Goal: Check status: Check status

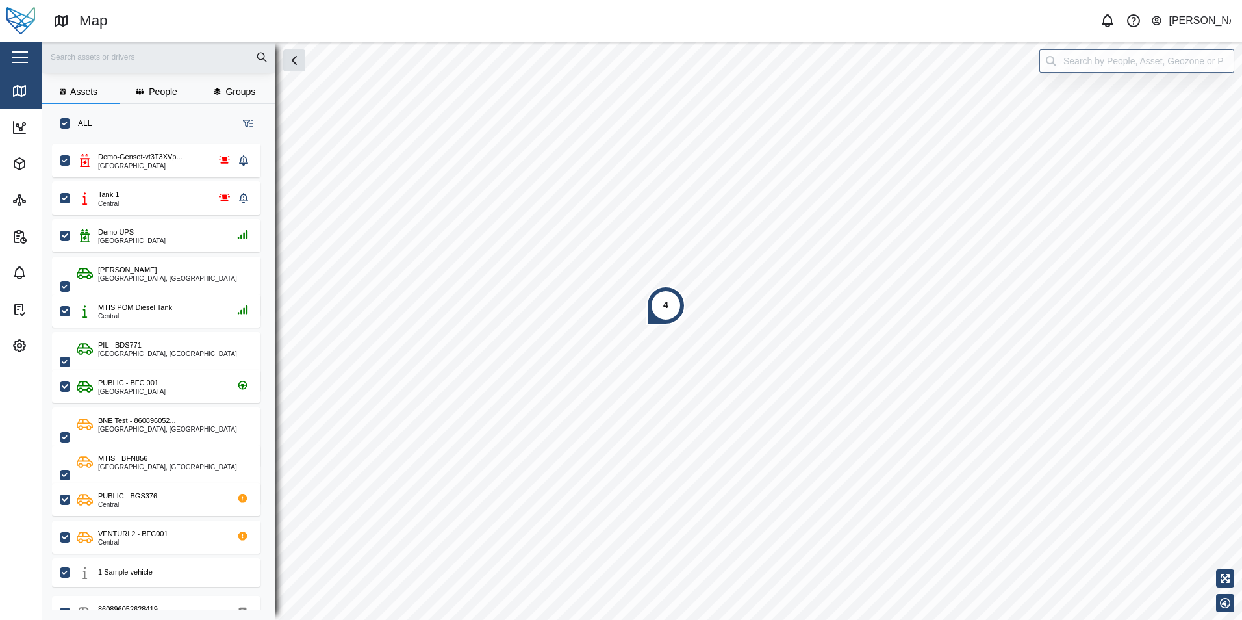
scroll to position [461, 203]
click at [12, 175] on span "Assets" at bounding box center [71, 164] width 118 height 36
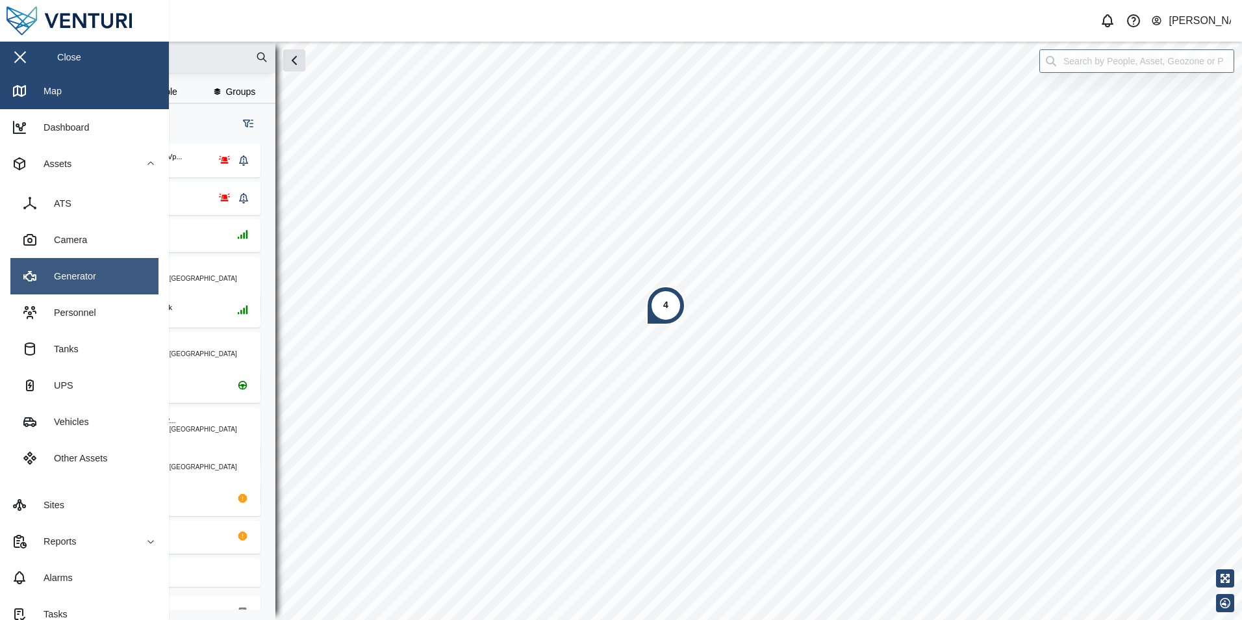
click at [98, 279] on link "Generator" at bounding box center [84, 276] width 148 height 36
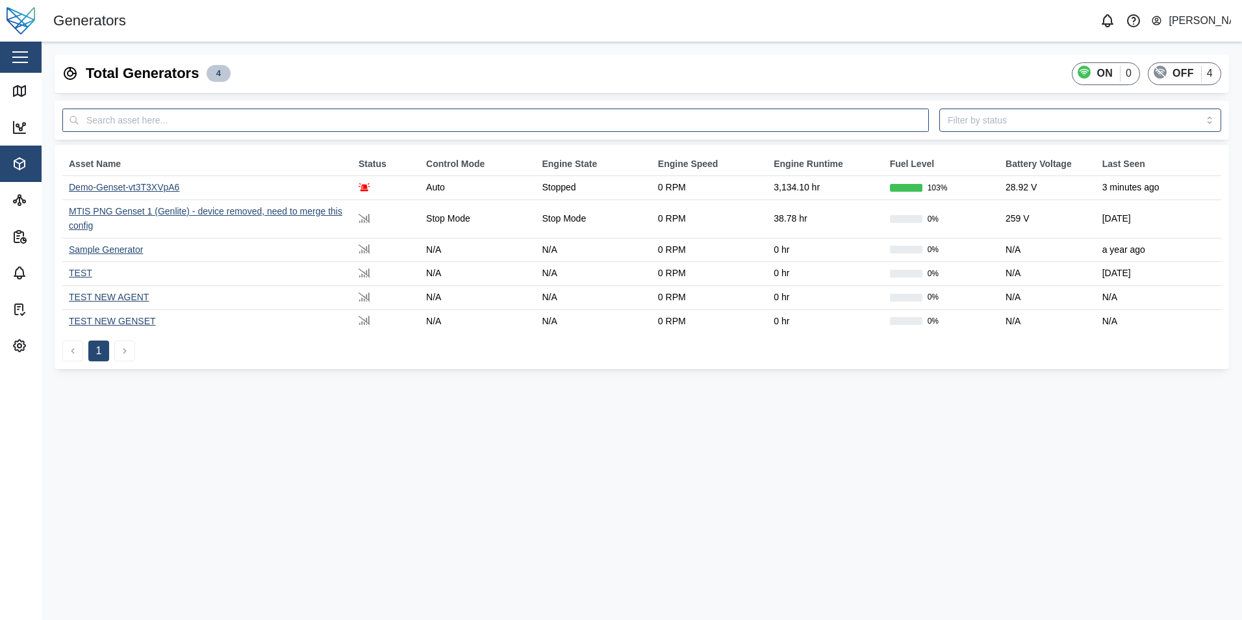
click at [128, 192] on div "Demo-Genset-vt3T3XVpA6" at bounding box center [124, 187] width 110 height 10
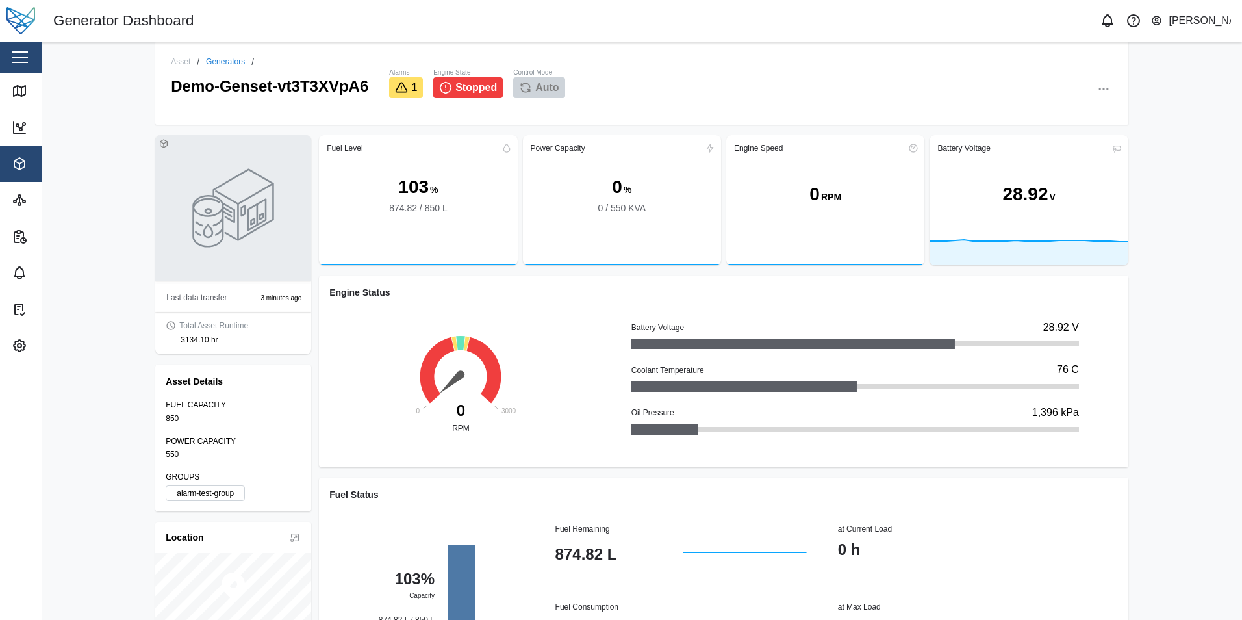
click at [1104, 92] on icon "button" at bounding box center [1104, 89] width 13 height 13
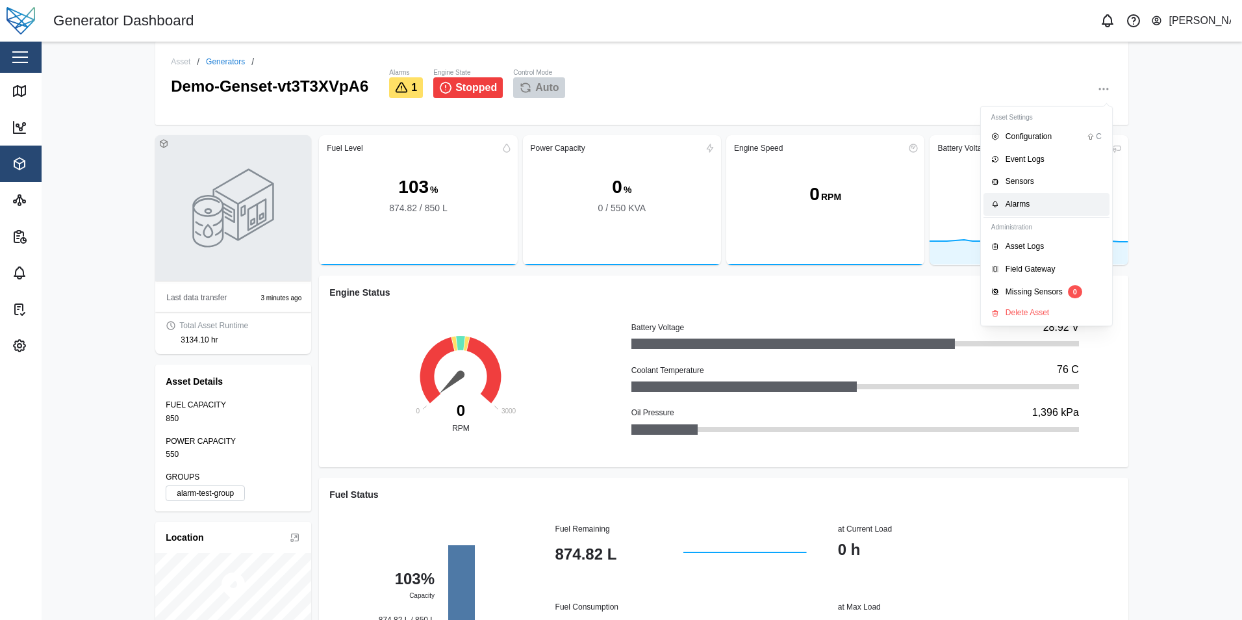
click at [1009, 207] on div "Alarms" at bounding box center [1054, 204] width 96 height 12
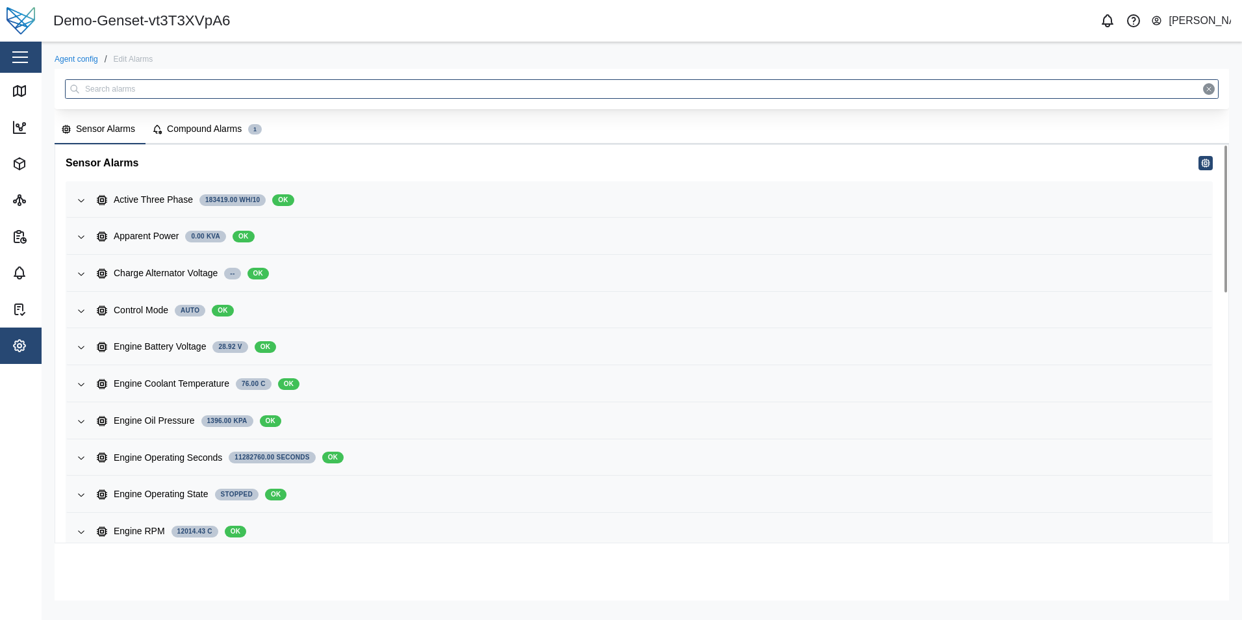
click at [163, 123] on button "Compound Alarms 1" at bounding box center [209, 130] width 127 height 29
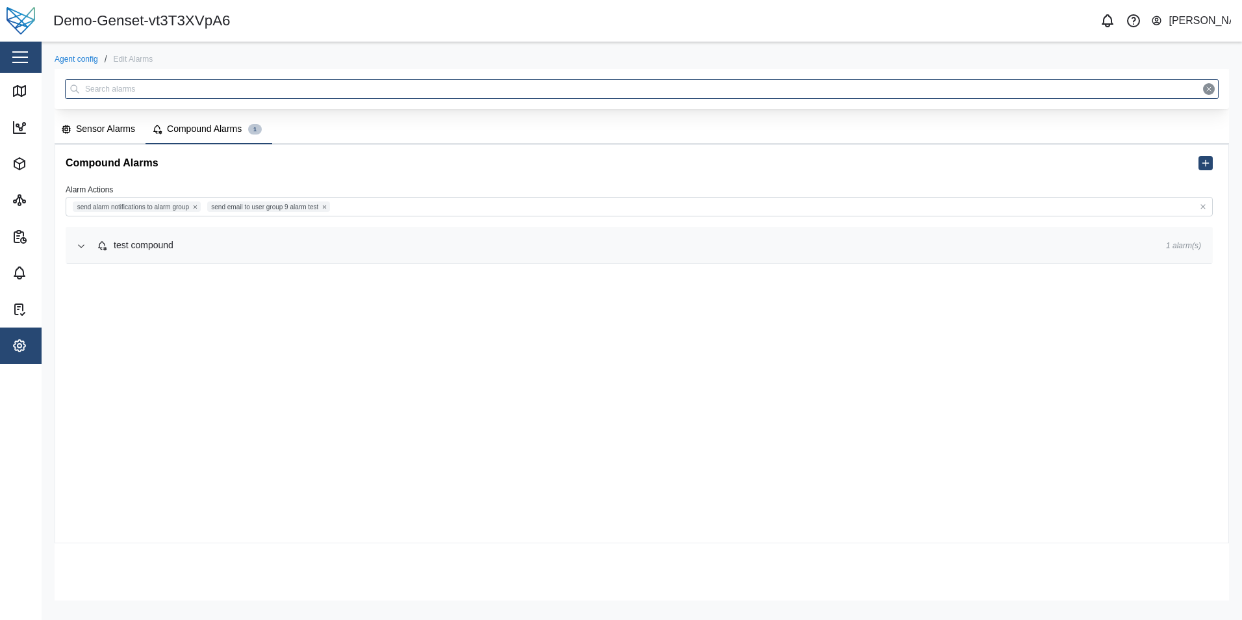
click at [161, 246] on div "test compound" at bounding box center [144, 245] width 60 height 14
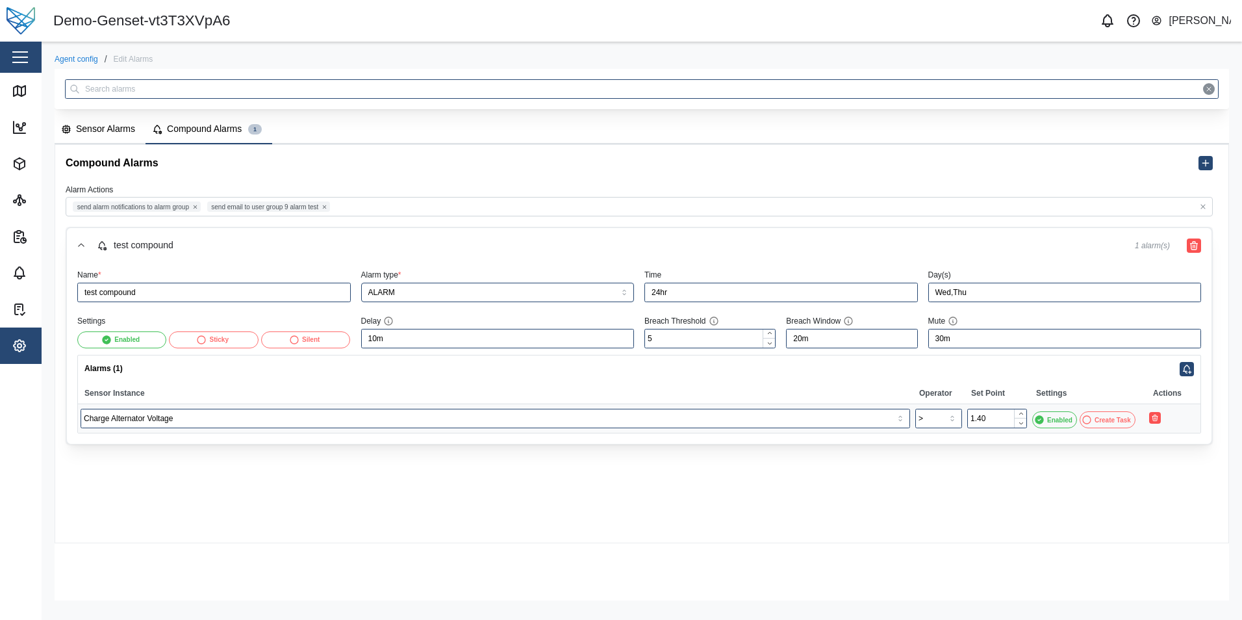
click at [116, 130] on div "Sensor Alarms" at bounding box center [105, 129] width 59 height 14
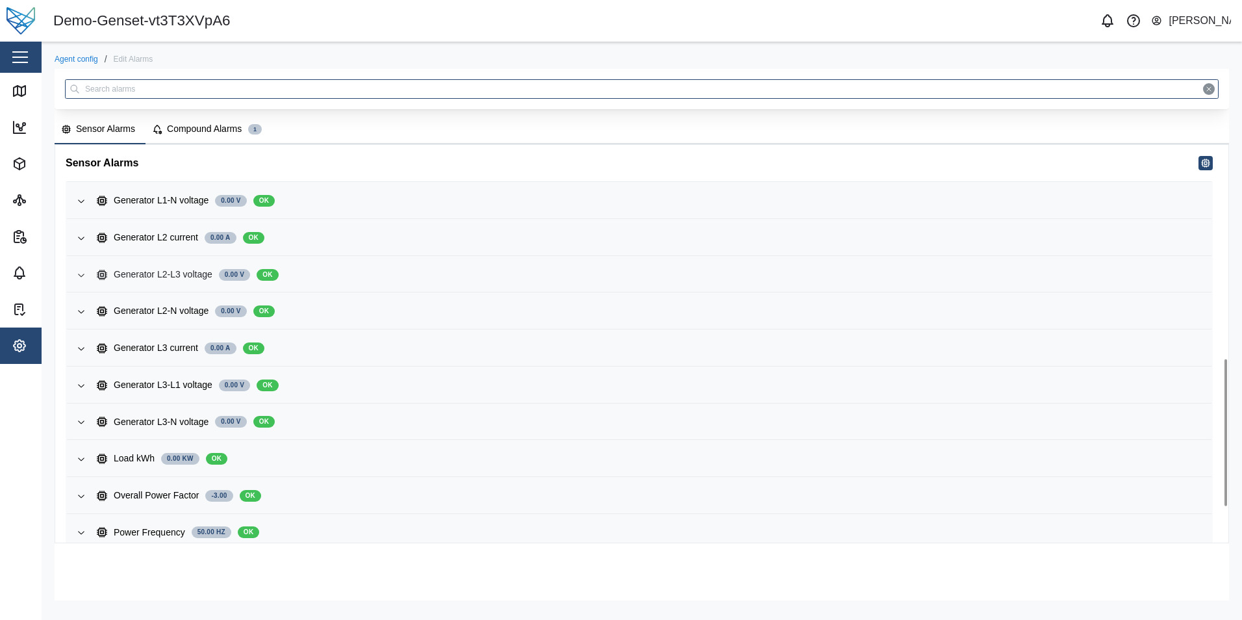
scroll to position [675, 0]
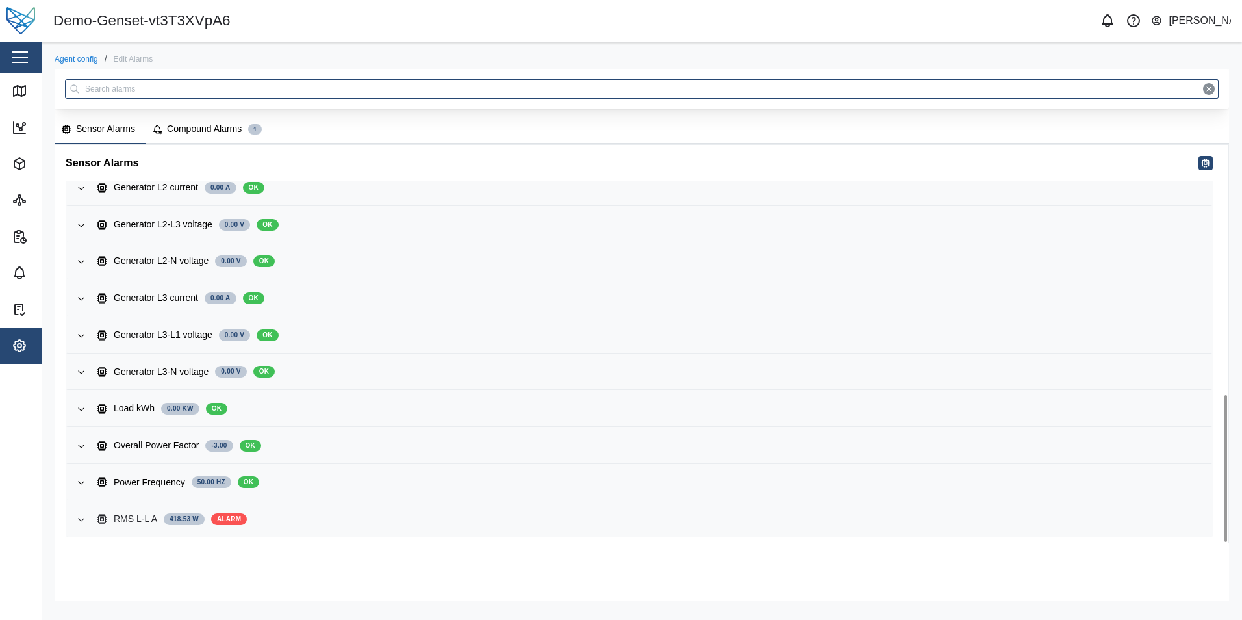
click at [319, 517] on div "RMS L-L A 418.53 W ALARM" at bounding box center [649, 519] width 1105 height 14
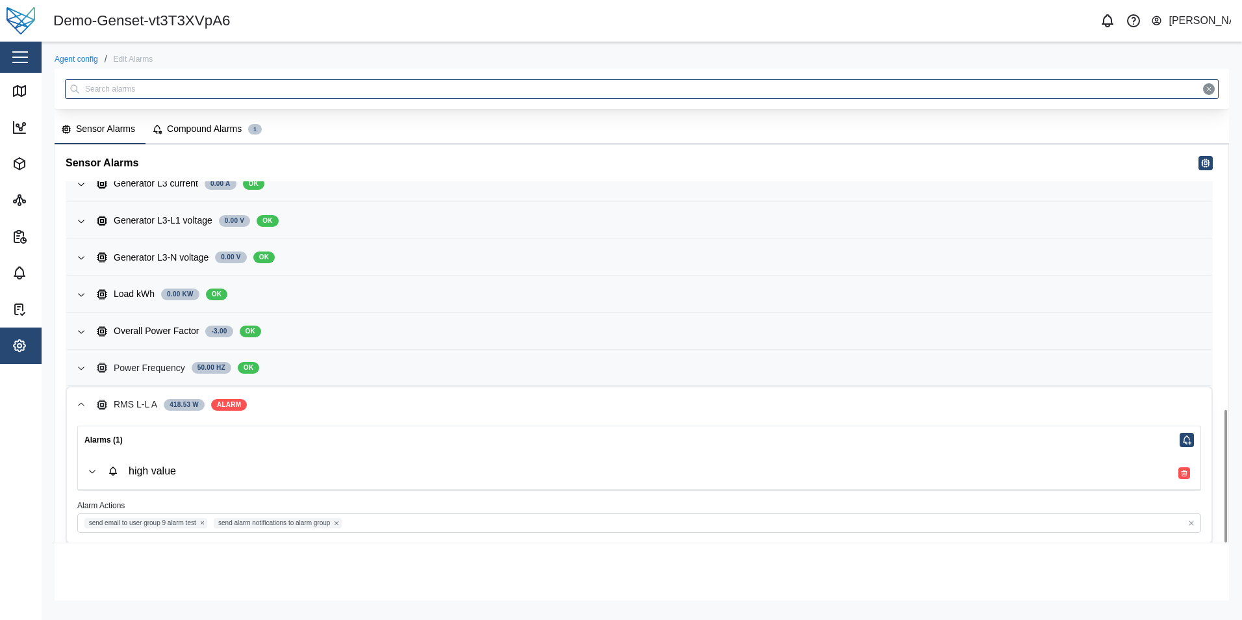
scroll to position [796, 0]
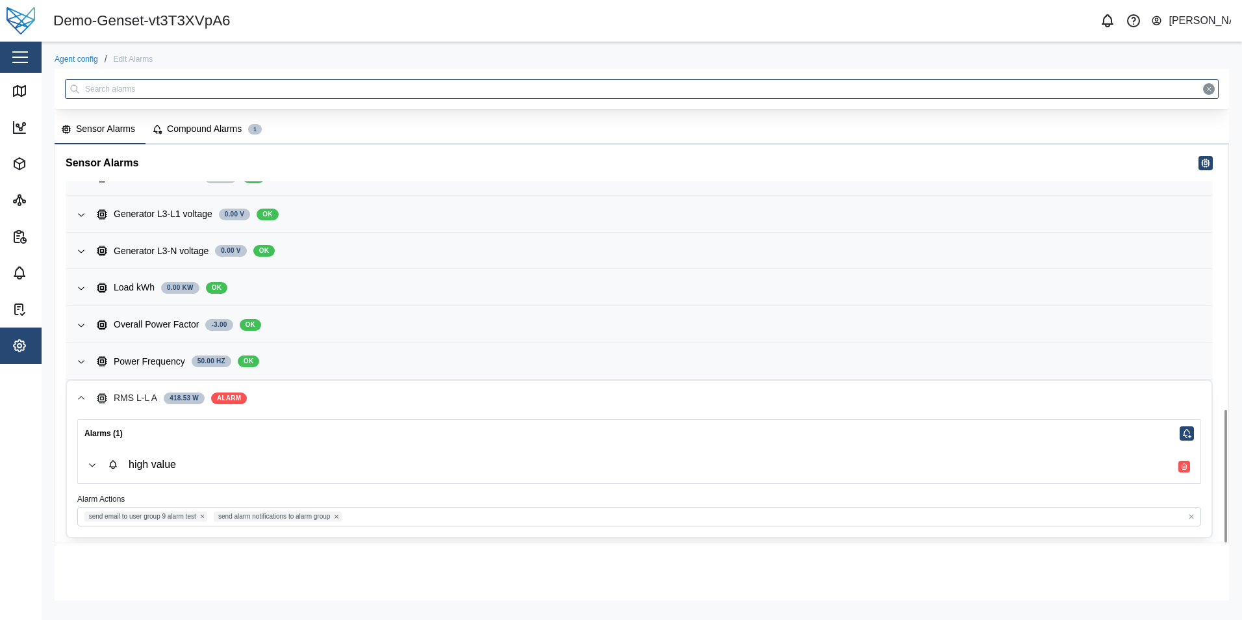
click at [626, 473] on span "high value" at bounding box center [649, 465] width 1083 height 36
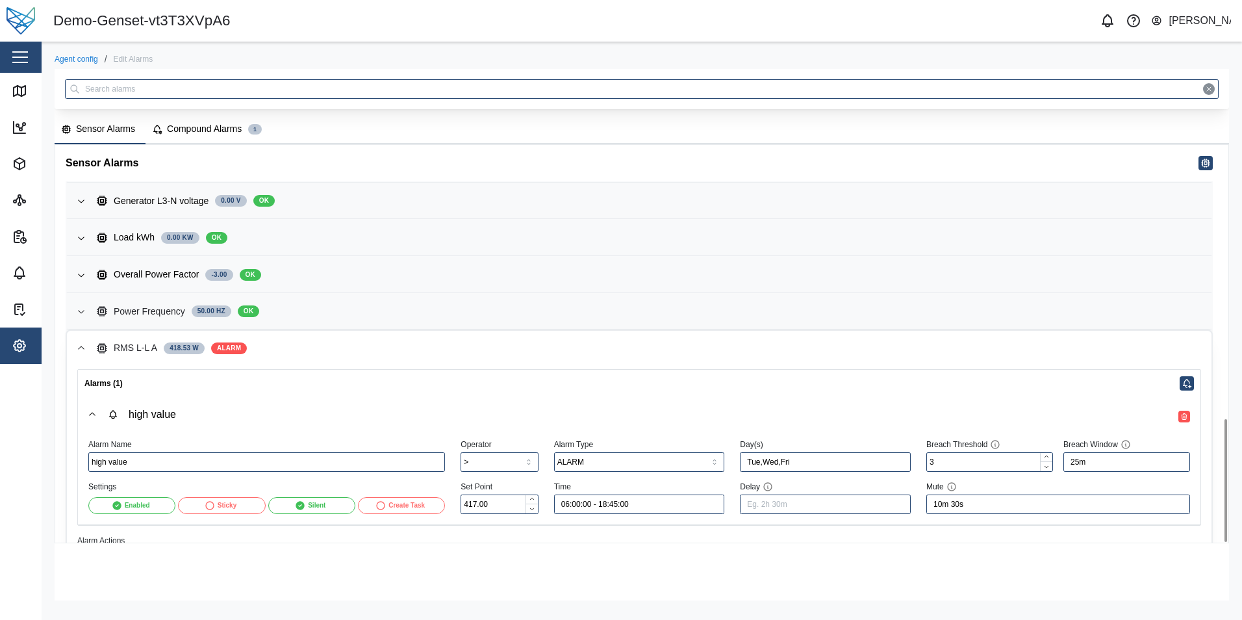
scroll to position [887, 0]
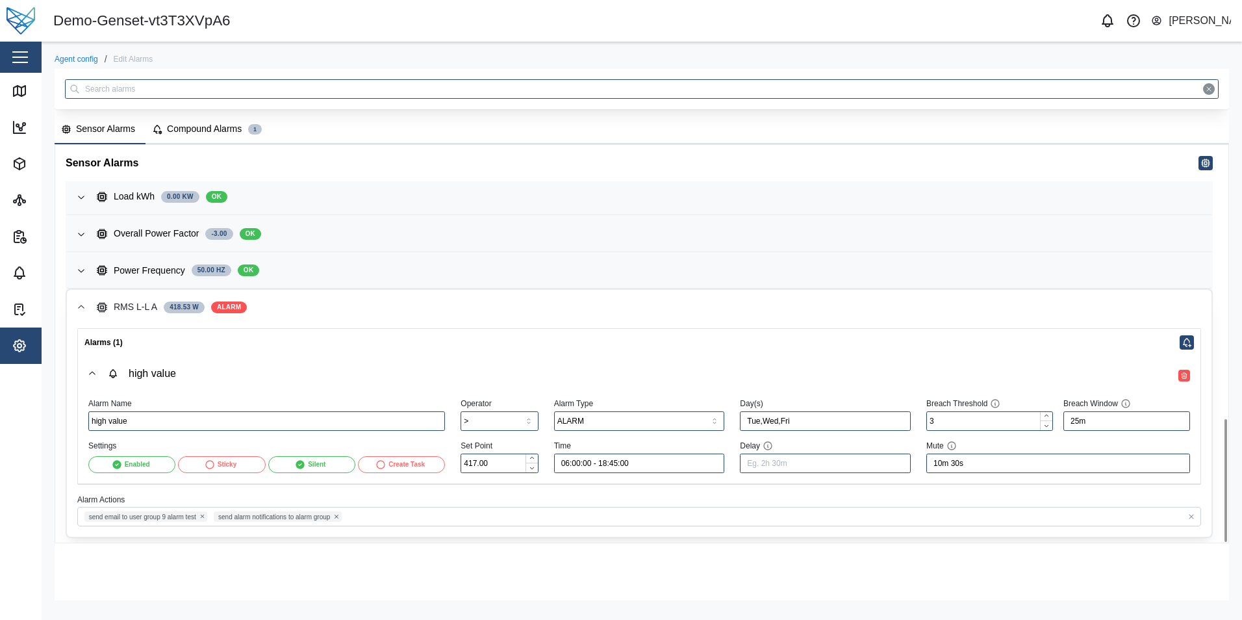
click at [343, 469] on div "Silent" at bounding box center [310, 465] width 81 height 16
click at [1172, 374] on icon "button" at bounding box center [1170, 376] width 8 height 8
click at [1111, 27] on icon "button" at bounding box center [1108, 21] width 16 height 16
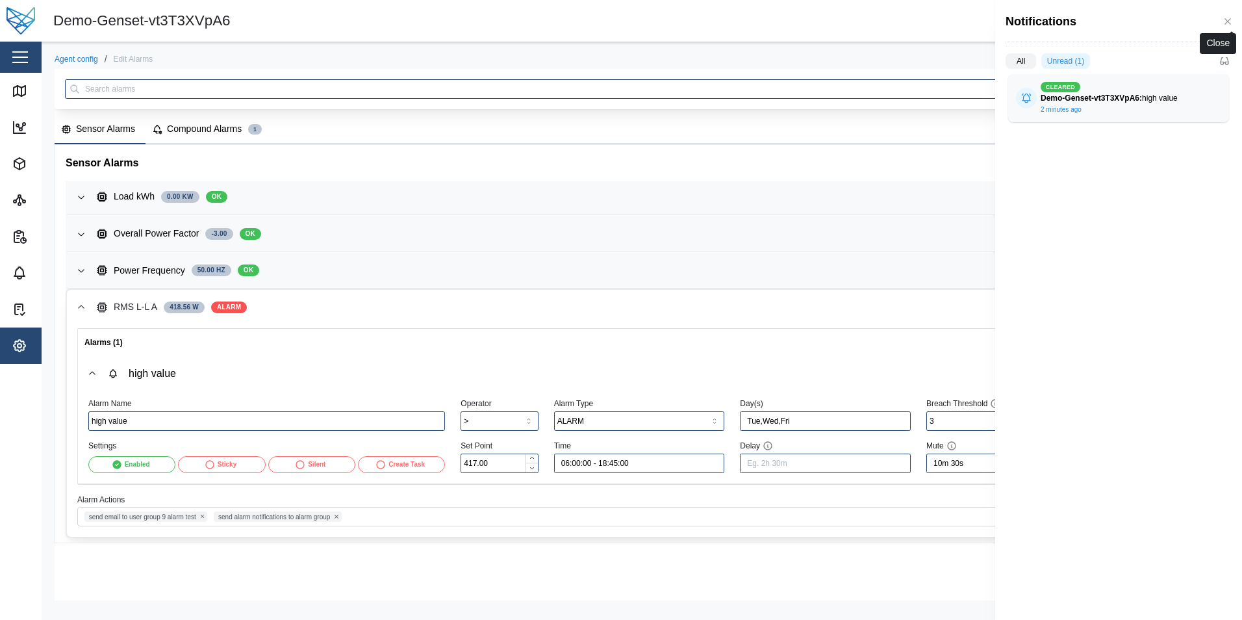
click at [1224, 25] on icon "button" at bounding box center [1228, 21] width 10 height 10
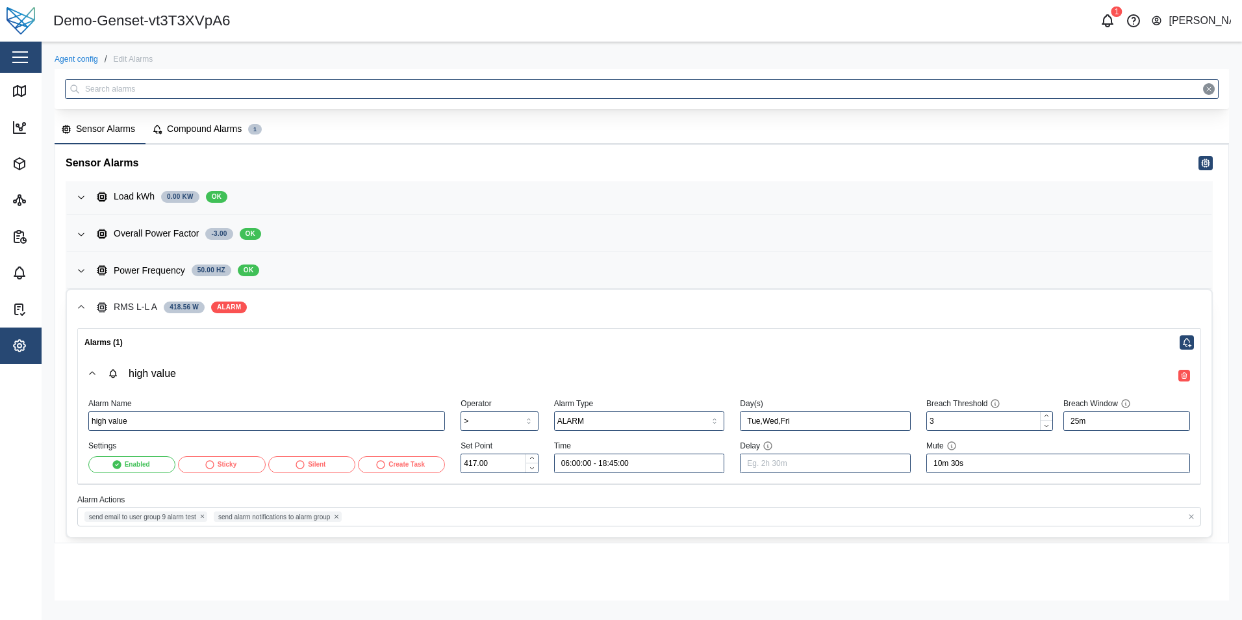
click at [1105, 29] on button "button" at bounding box center [1108, 21] width 18 height 18
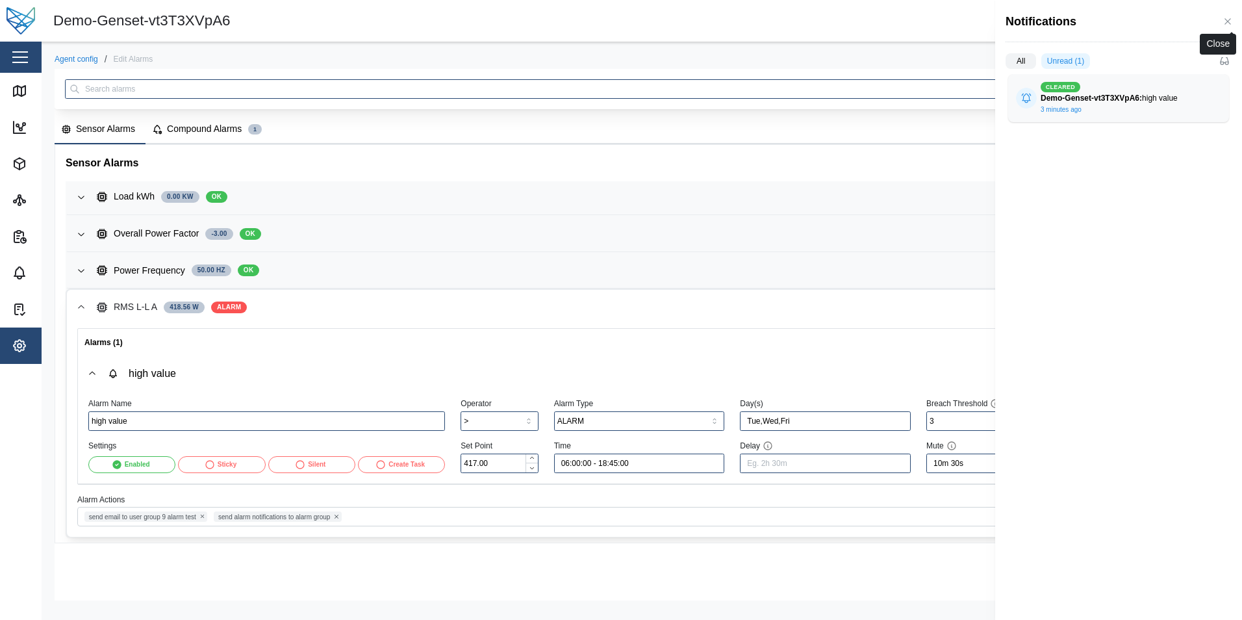
click at [1229, 21] on icon "button" at bounding box center [1228, 21] width 6 height 6
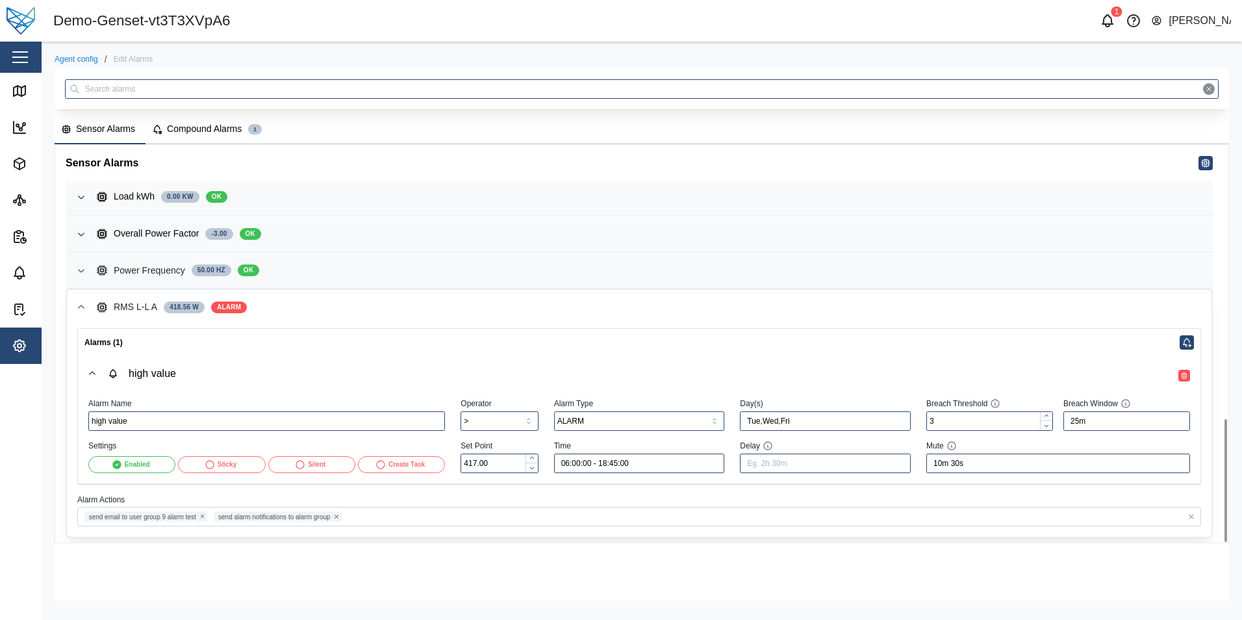
click at [327, 268] on div "Power Frequency 50.00 Hz OK" at bounding box center [649, 271] width 1105 height 14
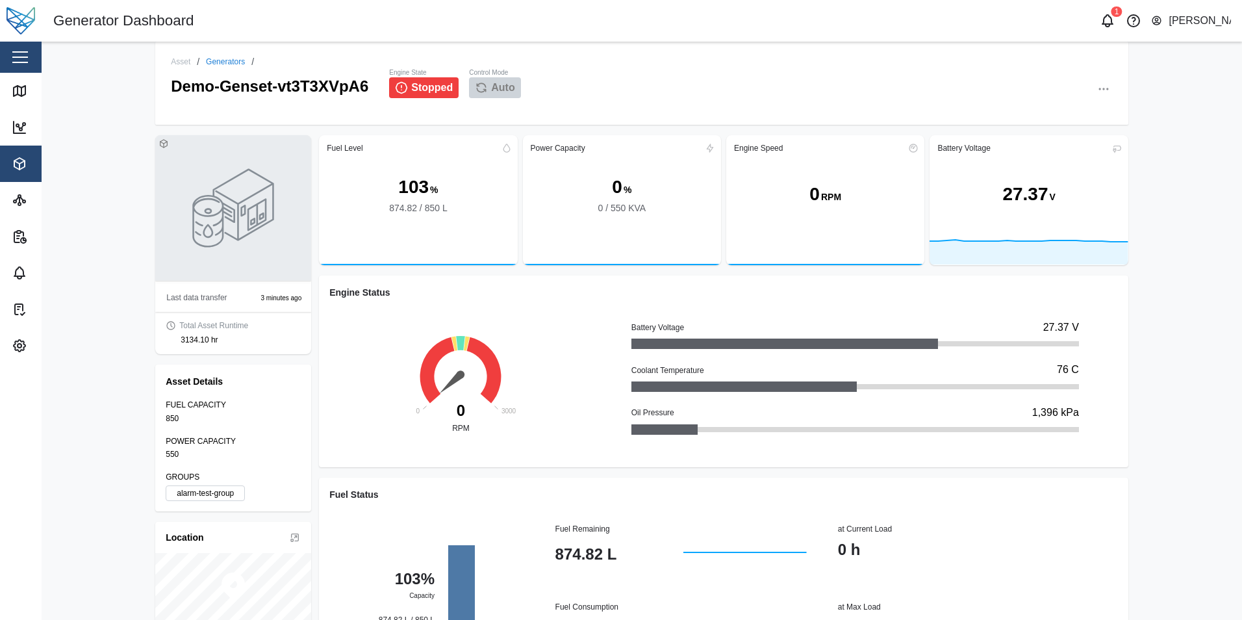
click at [1098, 92] on icon "button" at bounding box center [1104, 89] width 13 height 13
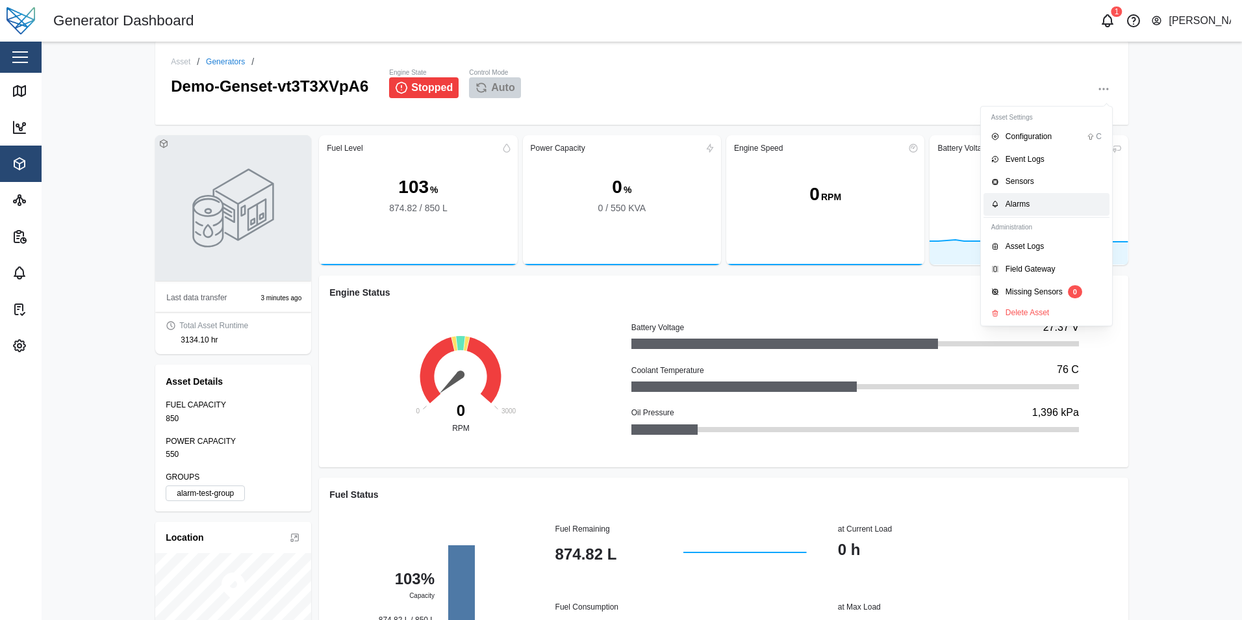
click at [1042, 207] on div "Alarms" at bounding box center [1054, 204] width 96 height 12
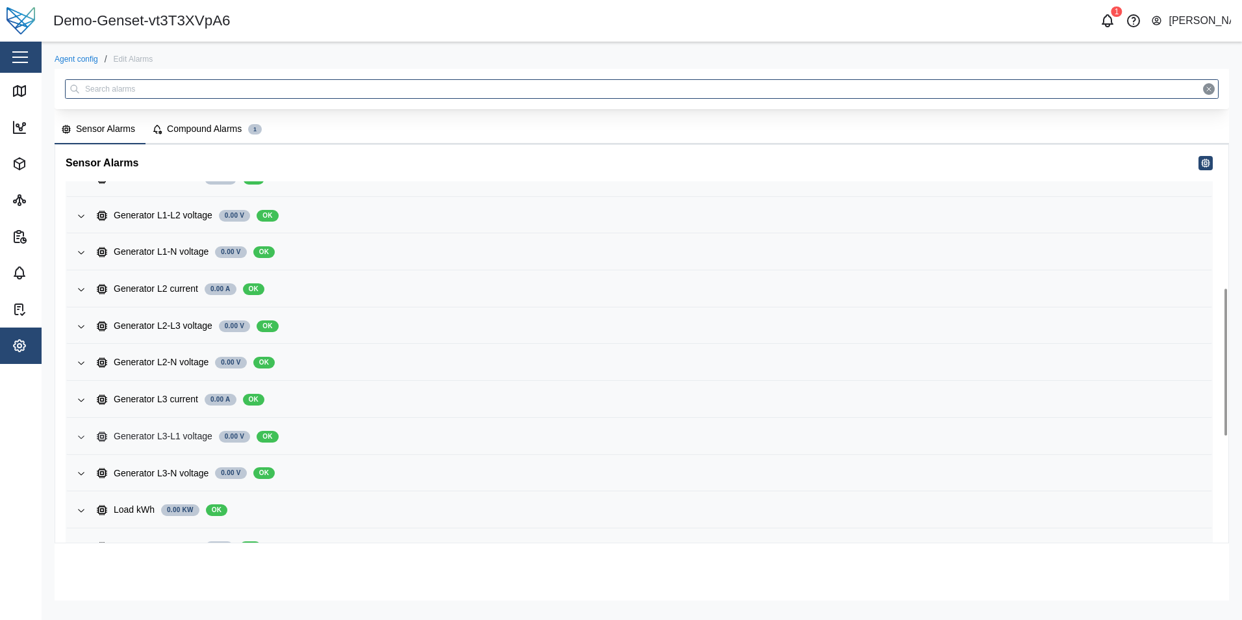
scroll to position [675, 0]
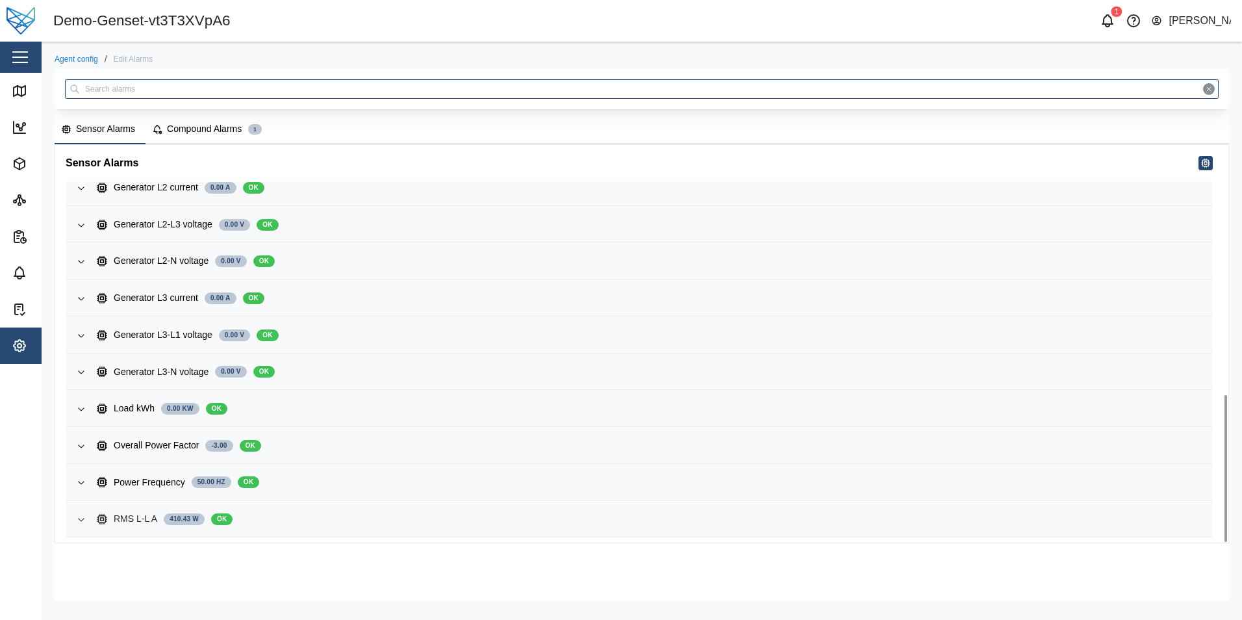
click at [359, 516] on div "RMS L-L A 410.43 W OK" at bounding box center [649, 519] width 1105 height 14
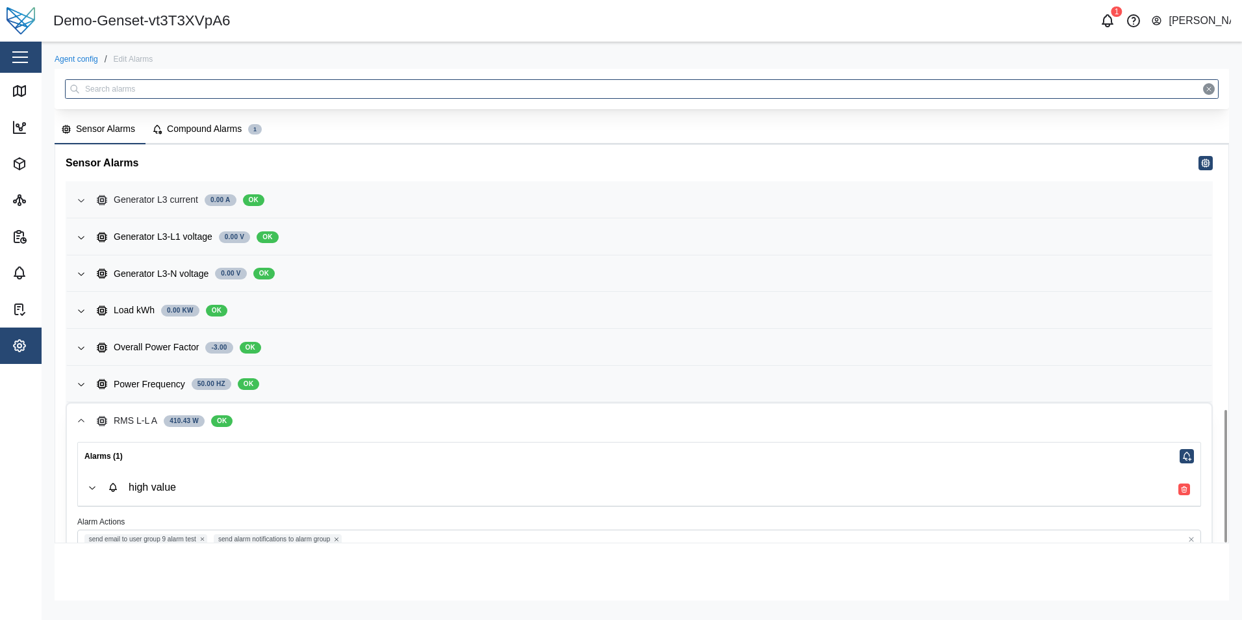
scroll to position [796, 0]
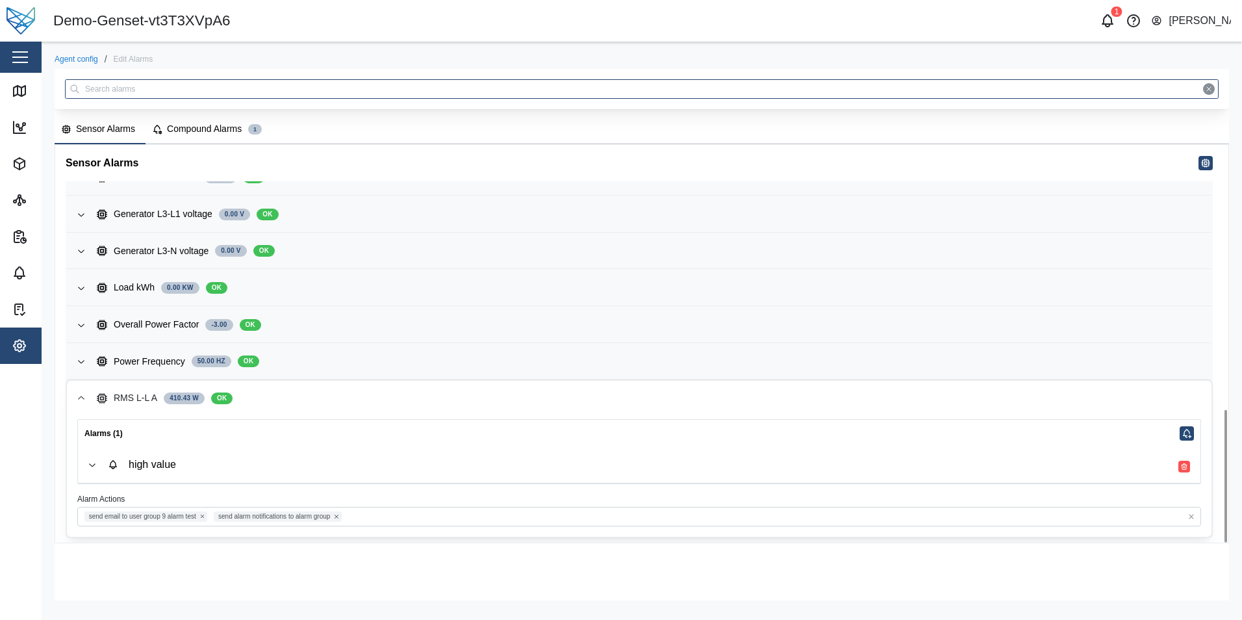
click at [673, 465] on div "high value" at bounding box center [649, 464] width 1083 height 15
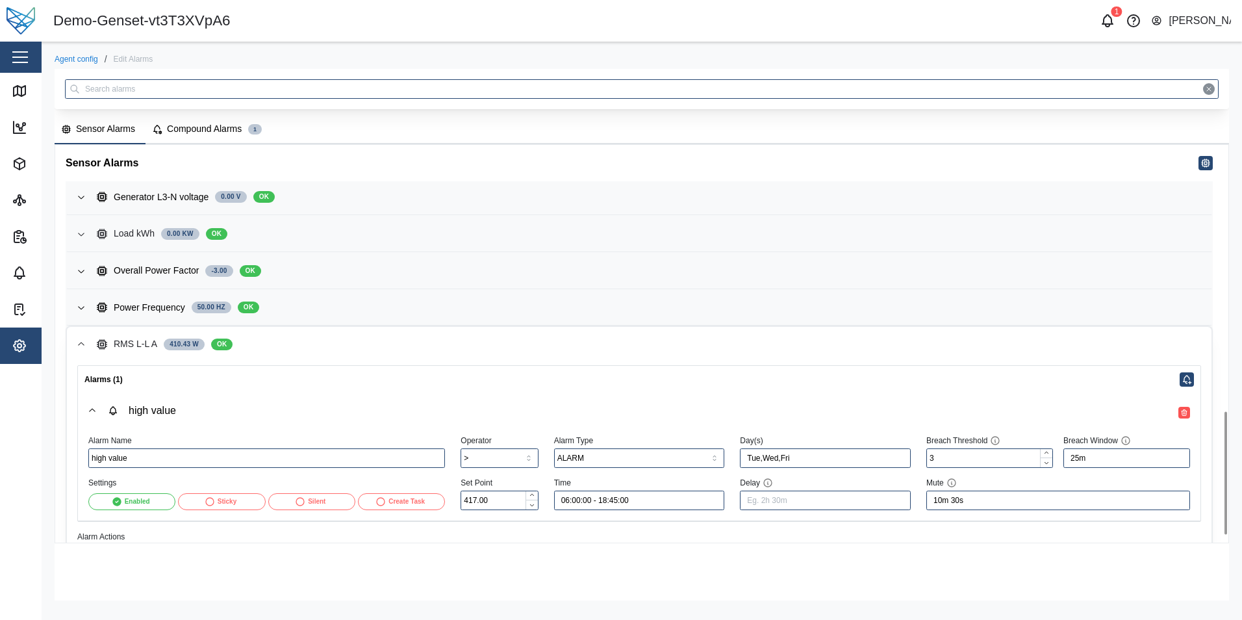
scroll to position [887, 0]
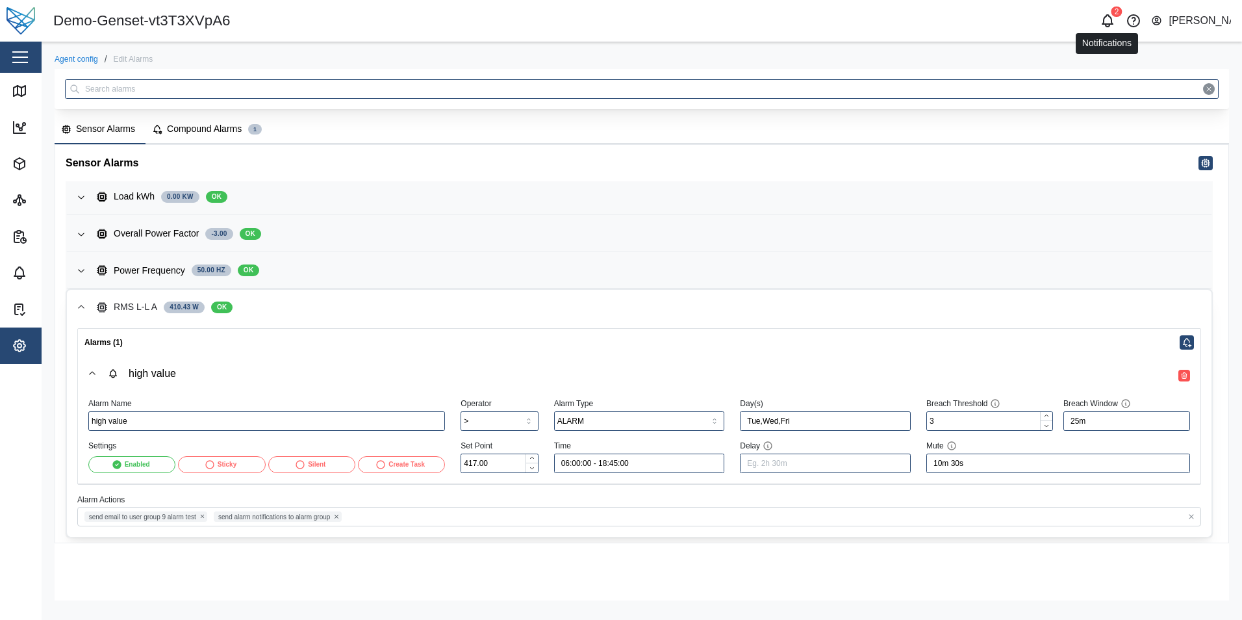
click at [1111, 18] on icon "button" at bounding box center [1108, 19] width 10 height 9
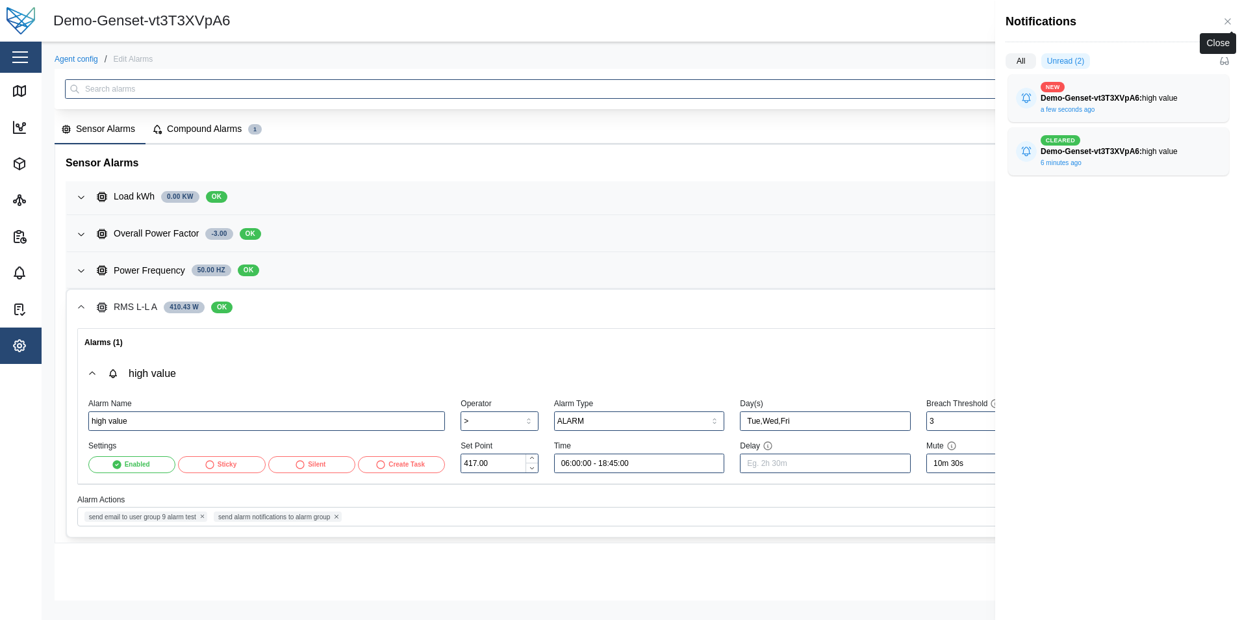
click at [1227, 20] on icon "button" at bounding box center [1228, 21] width 10 height 10
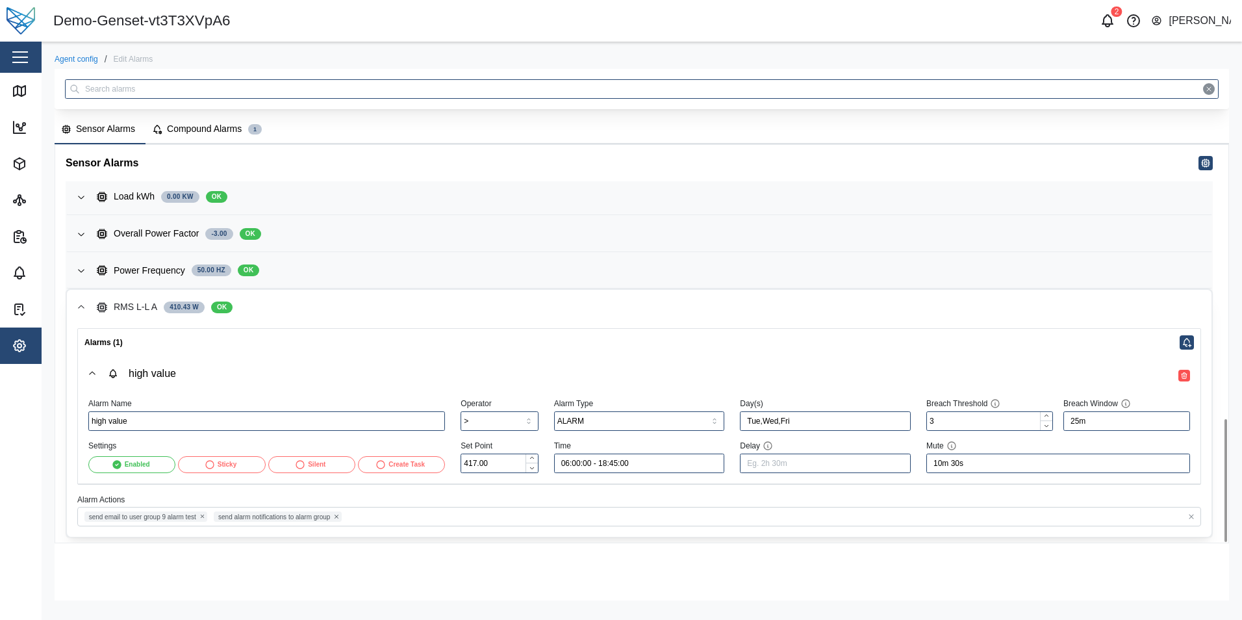
click at [322, 460] on div "Silent" at bounding box center [317, 464] width 18 height 10
click at [1109, 22] on icon "button" at bounding box center [1108, 21] width 16 height 16
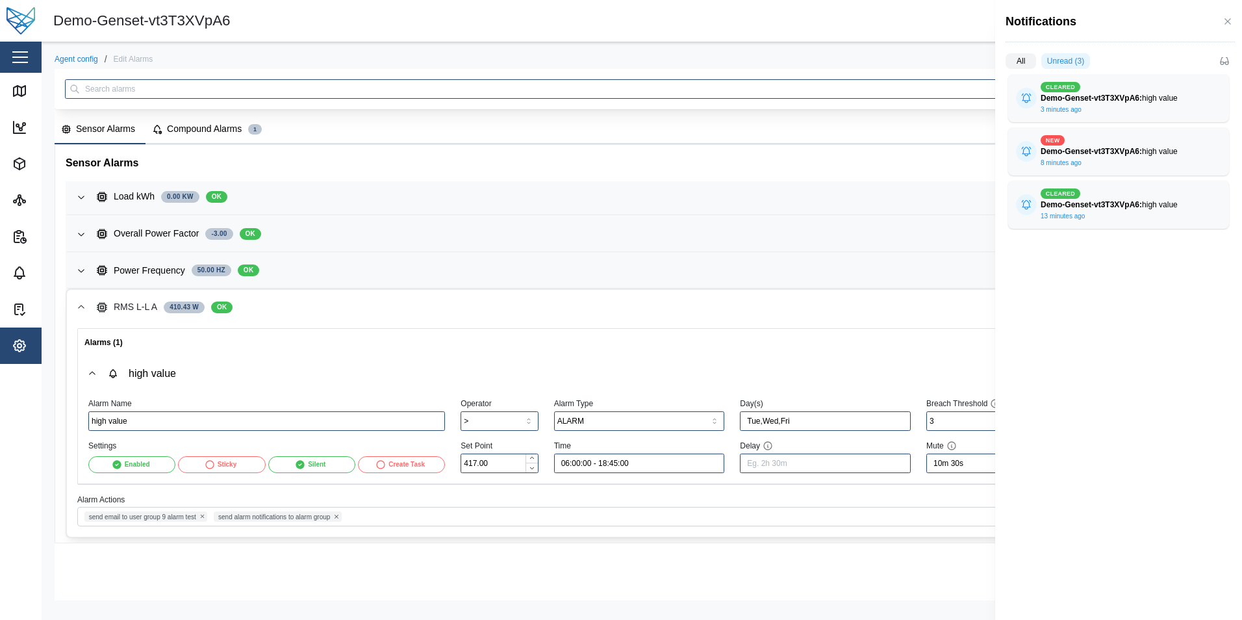
click at [882, 36] on div at bounding box center [621, 310] width 1242 height 620
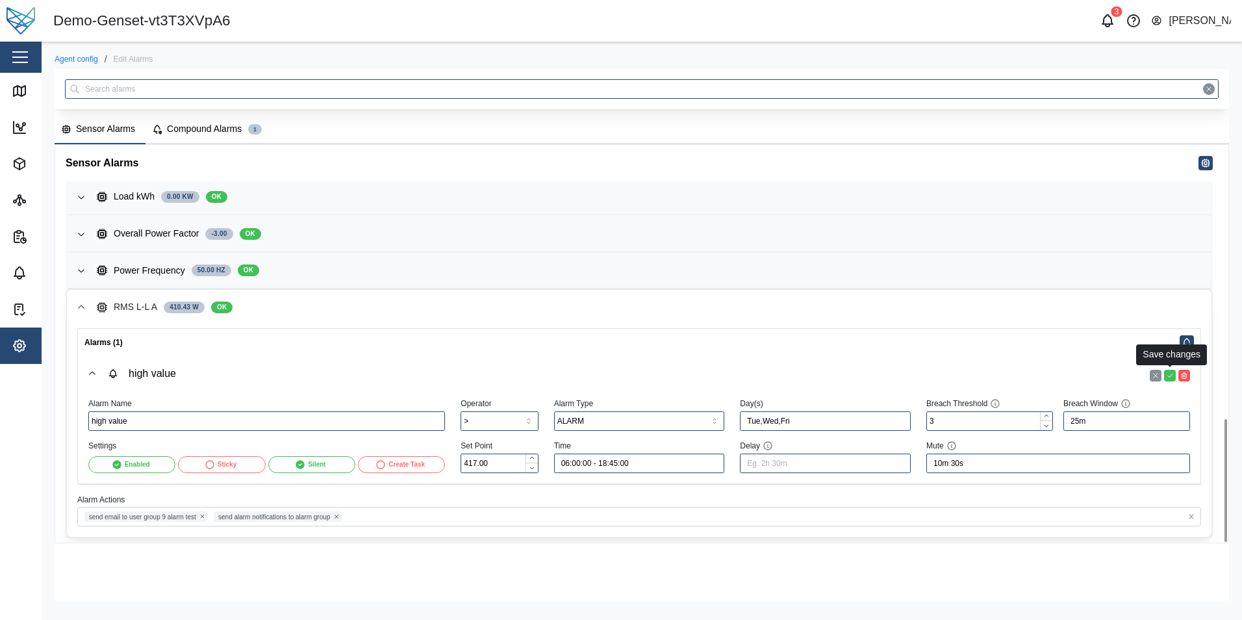
click at [1168, 372] on icon "button" at bounding box center [1170, 376] width 8 height 8
click at [1109, 22] on icon "button" at bounding box center [1108, 21] width 16 height 16
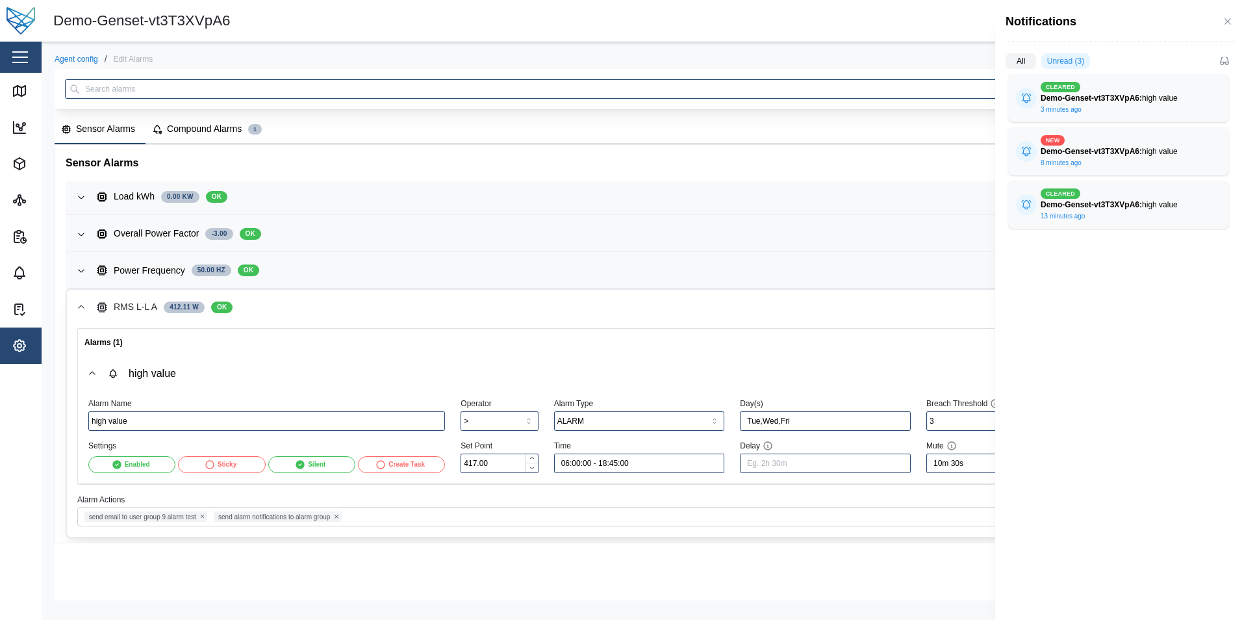
click at [932, 22] on div at bounding box center [621, 310] width 1242 height 620
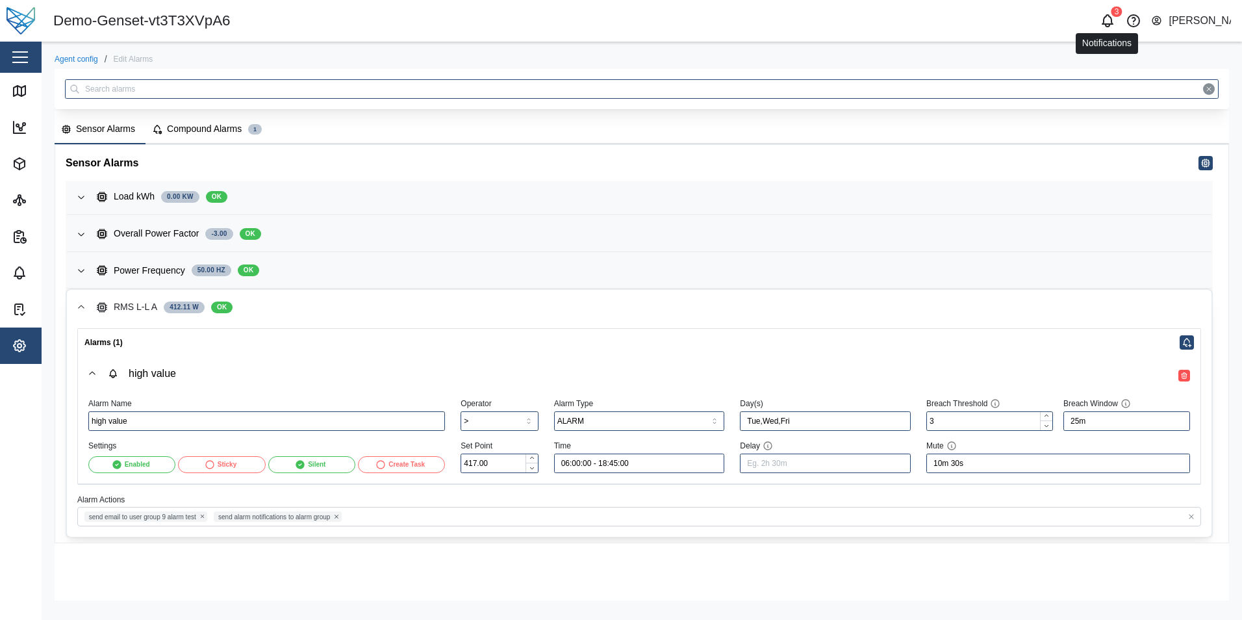
click at [1105, 23] on icon "button" at bounding box center [1108, 21] width 16 height 16
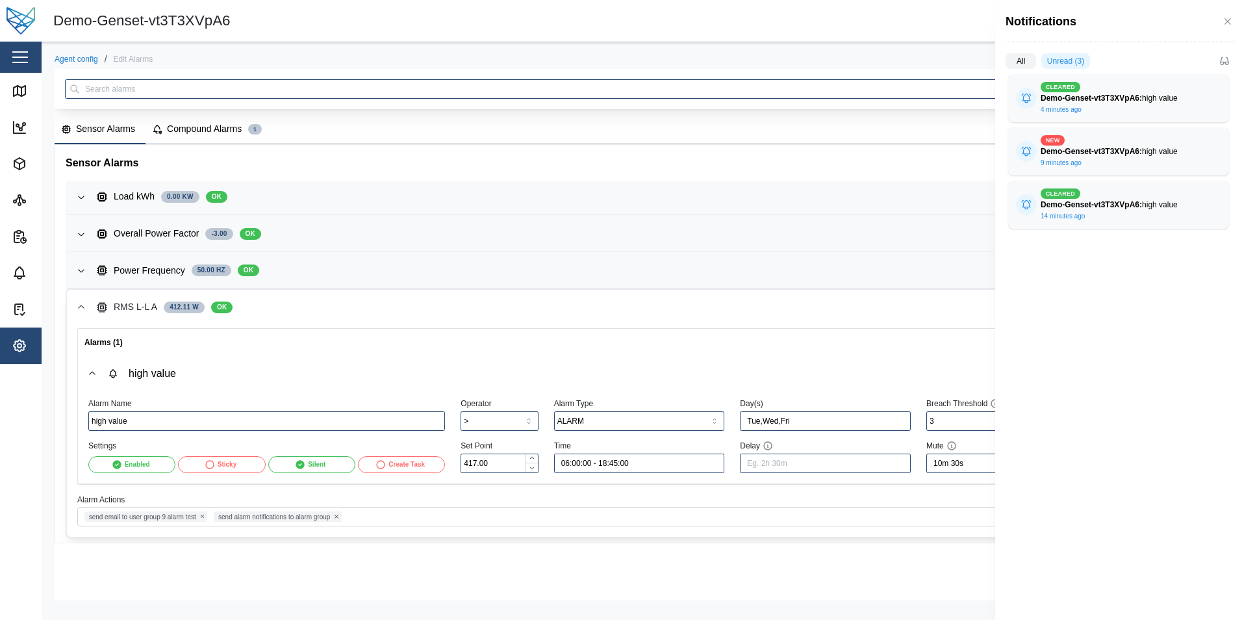
scroll to position [880, 0]
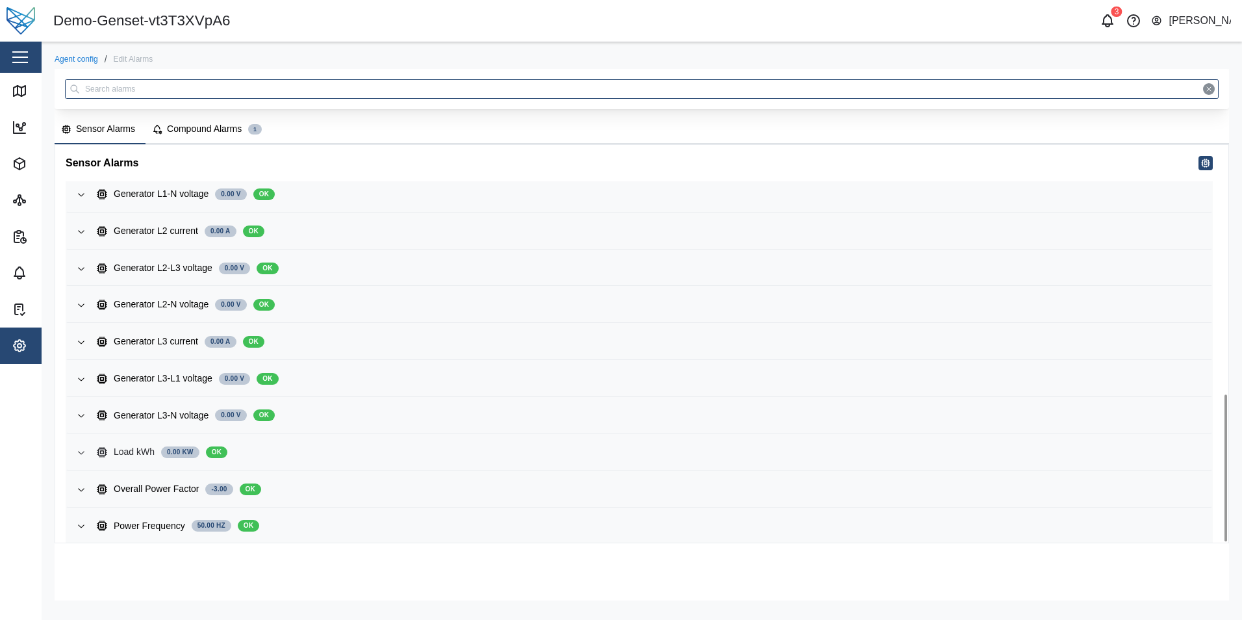
scroll to position [675, 0]
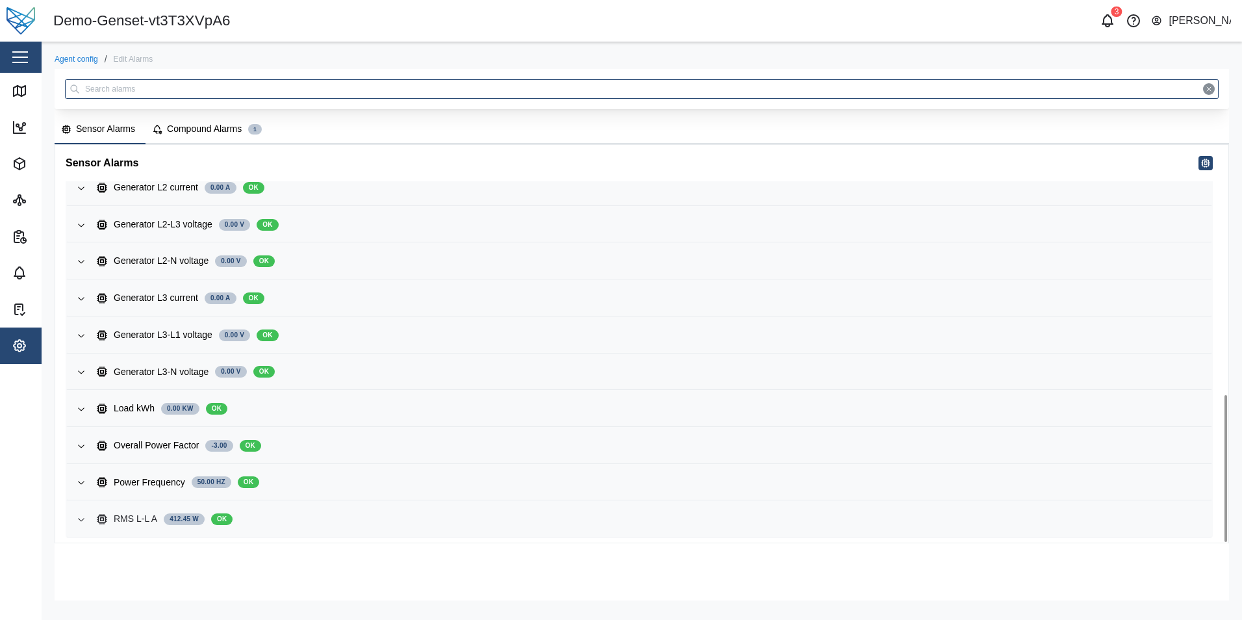
click at [373, 524] on div "RMS L-L A 412.45 W OK" at bounding box center [649, 519] width 1105 height 14
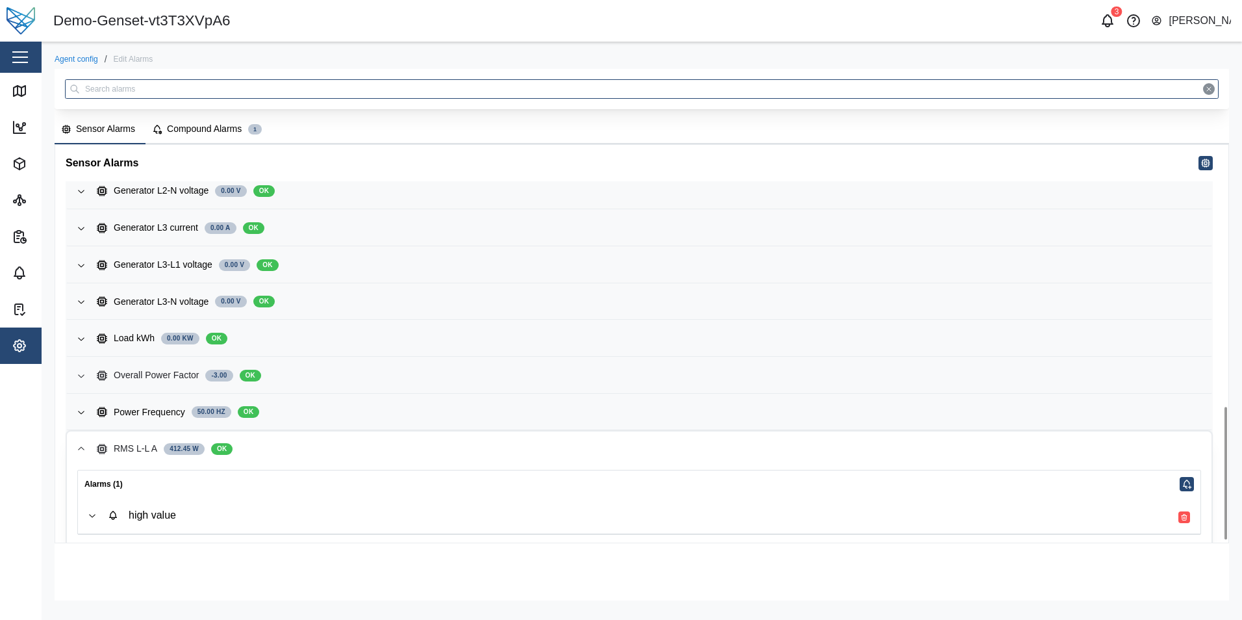
scroll to position [796, 0]
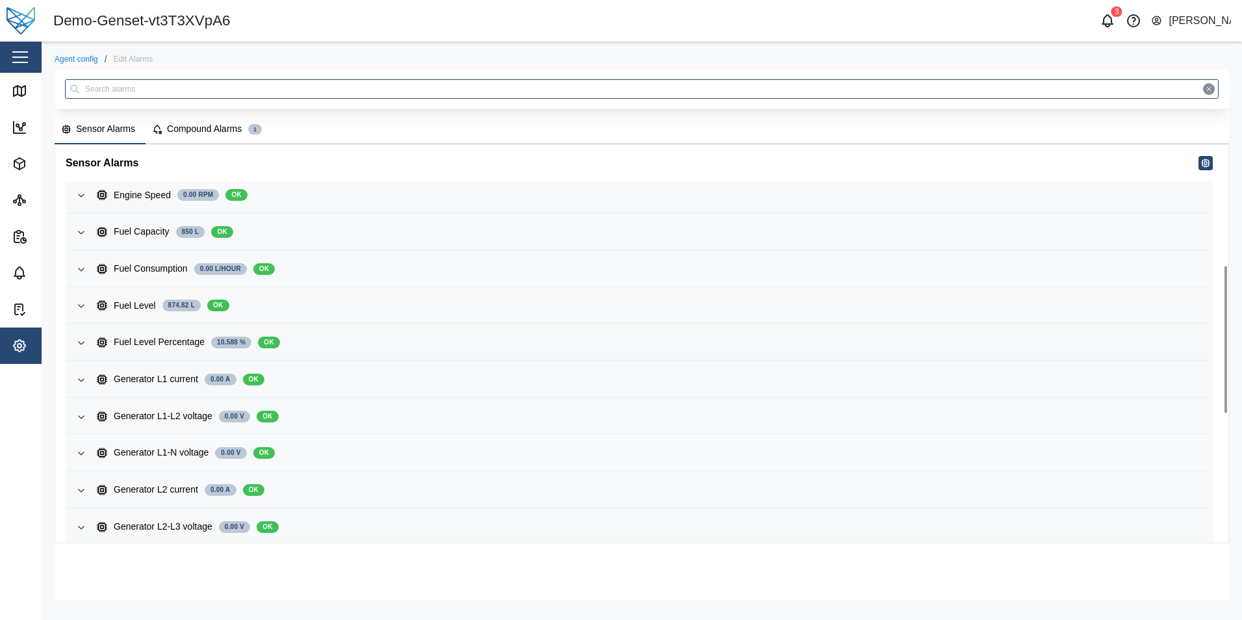
scroll to position [675, 0]
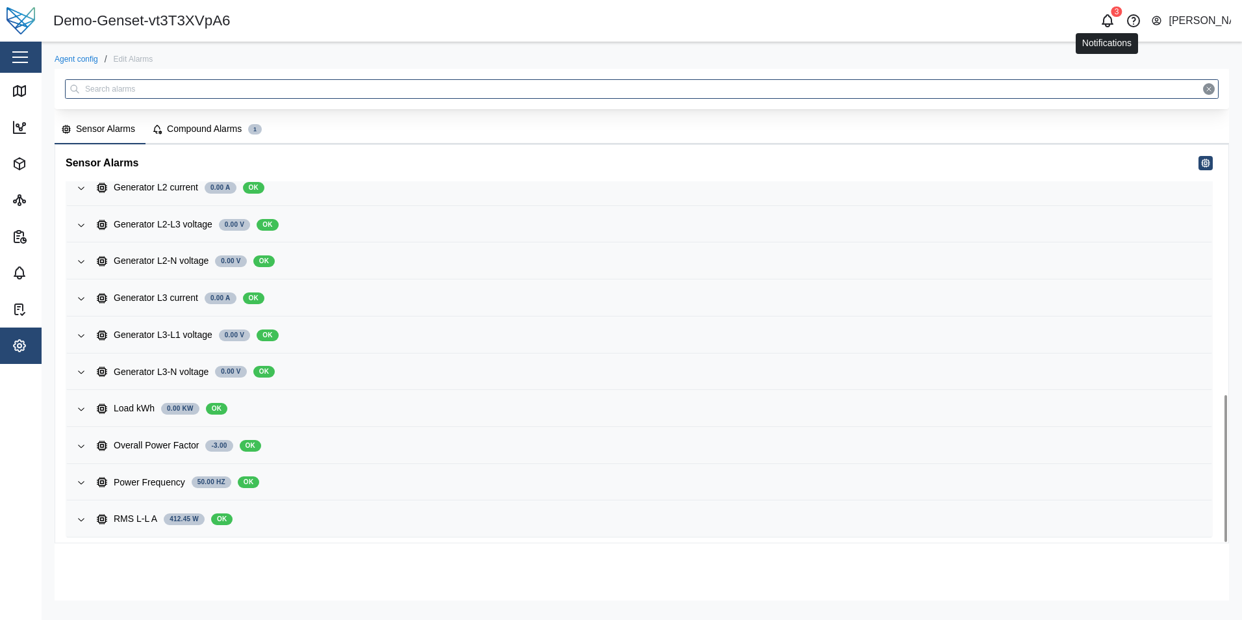
click at [1108, 21] on icon "button" at bounding box center [1108, 21] width 16 height 16
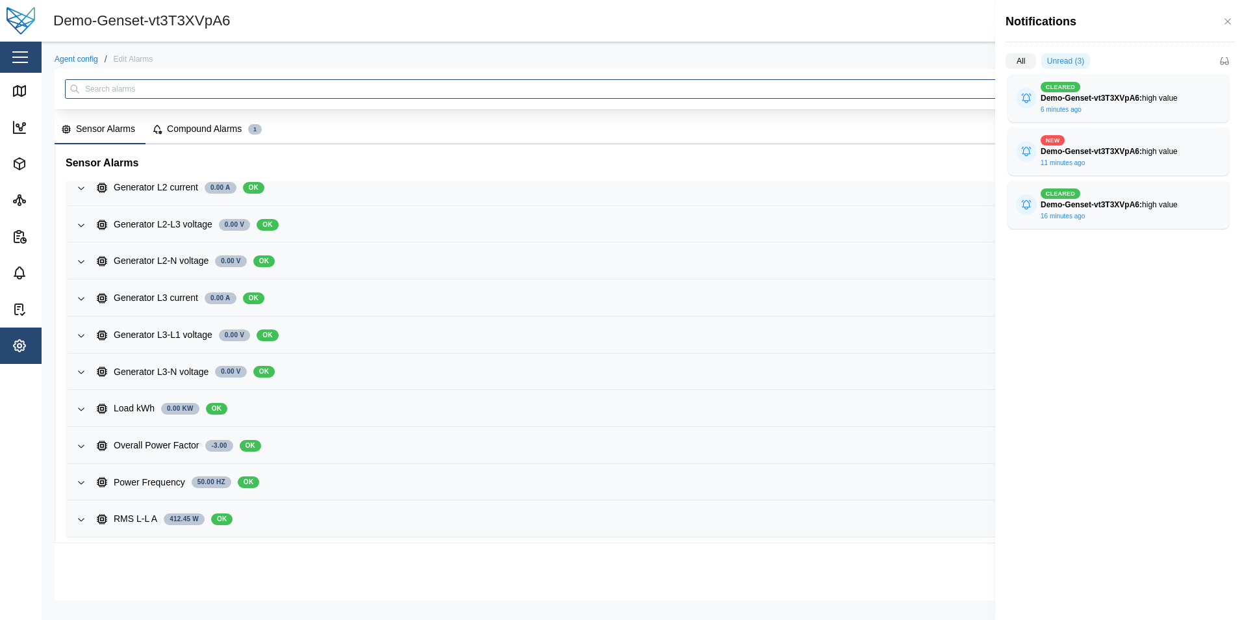
click at [303, 518] on div at bounding box center [621, 310] width 1242 height 620
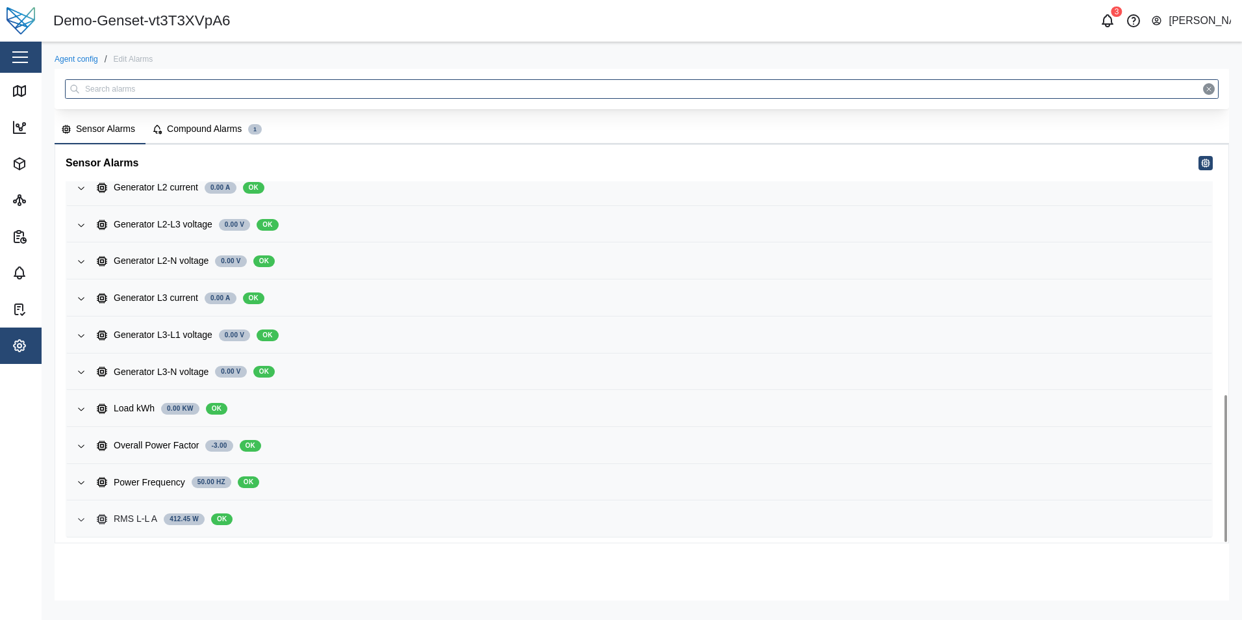
click at [278, 533] on span "RMS L-L A 412.45 W OK" at bounding box center [649, 519] width 1105 height 35
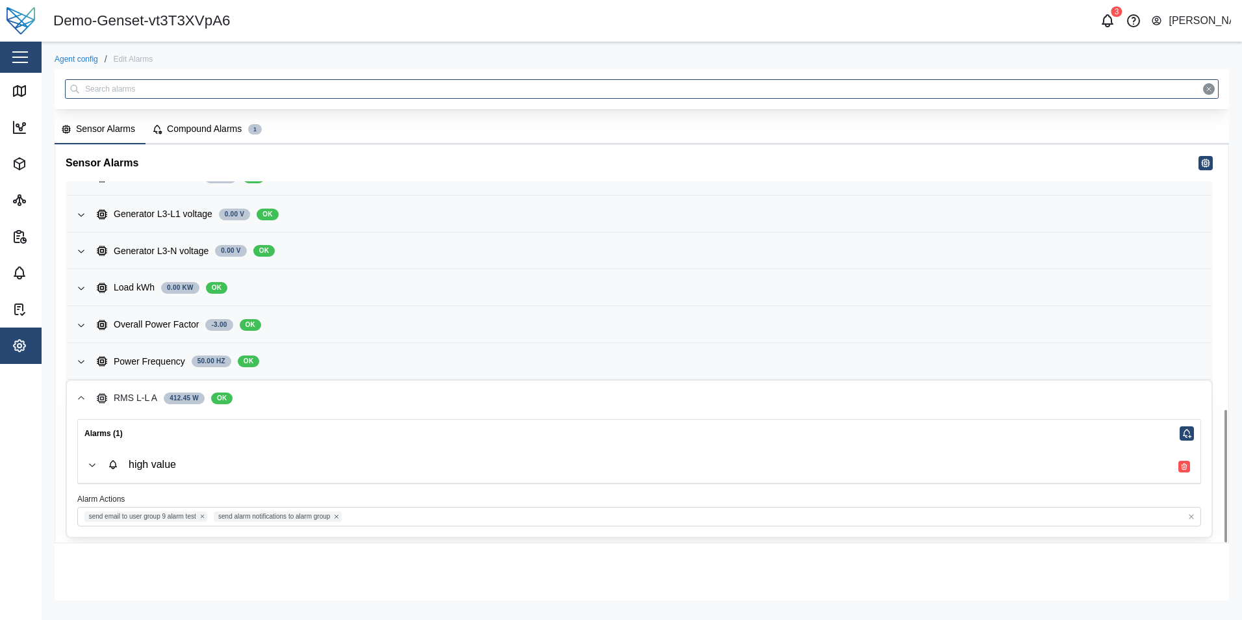
click at [449, 465] on div "high value" at bounding box center [649, 464] width 1083 height 15
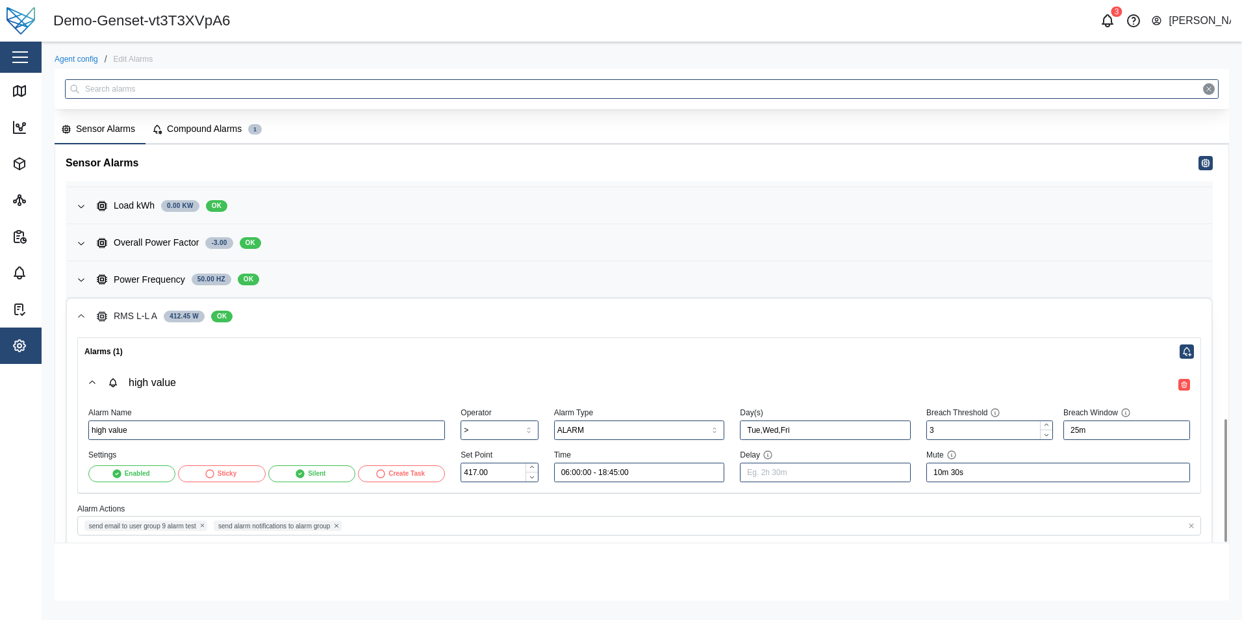
scroll to position [887, 0]
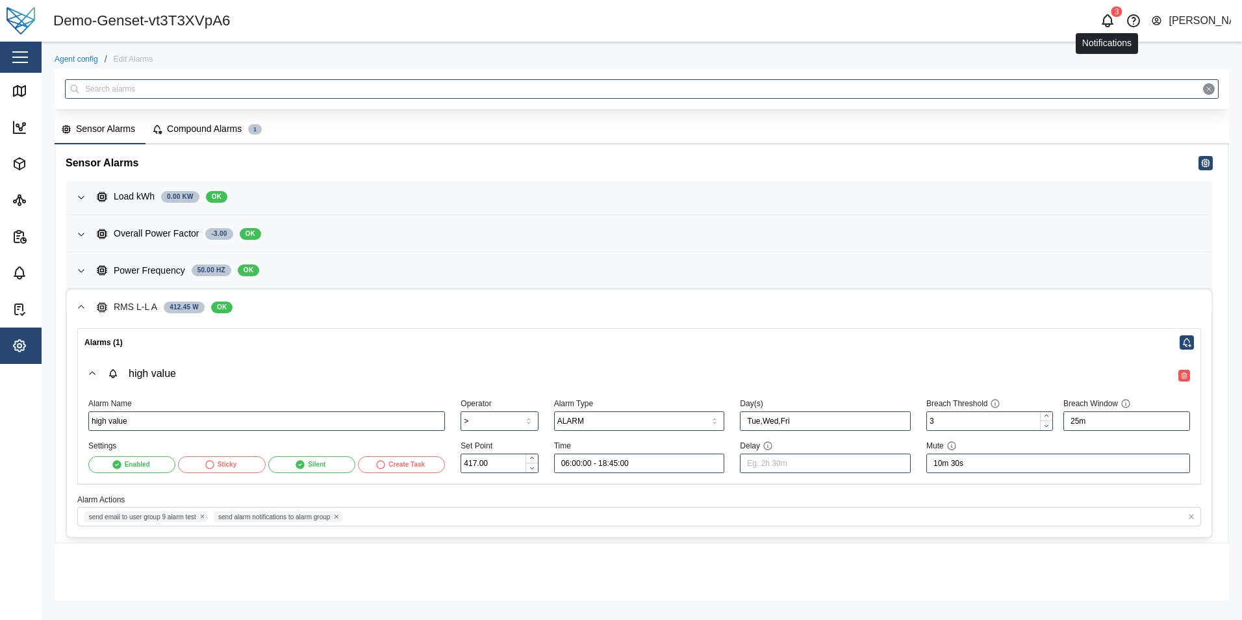
click at [1111, 19] on icon "button" at bounding box center [1108, 19] width 10 height 9
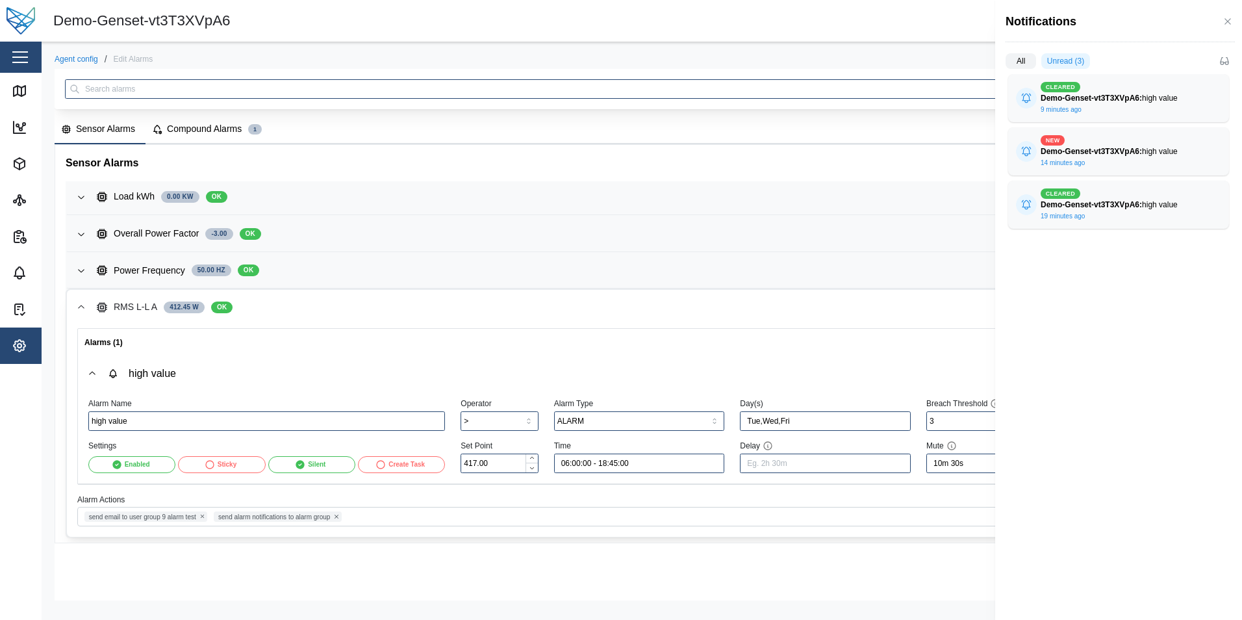
click at [864, 12] on div at bounding box center [621, 310] width 1242 height 620
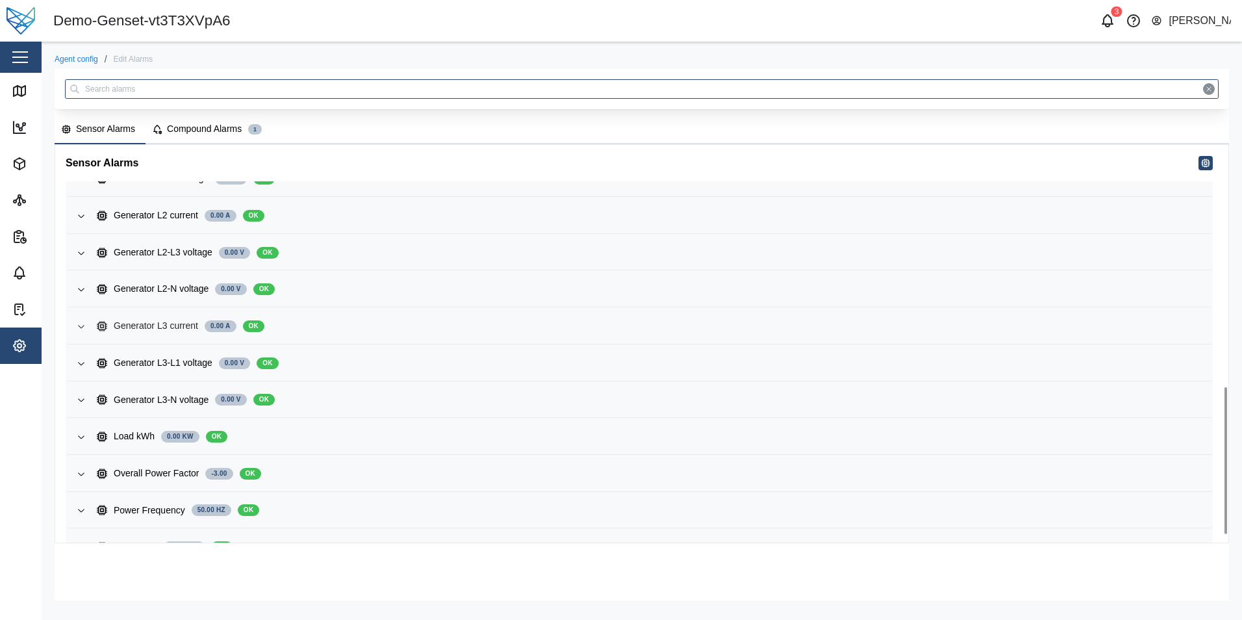
scroll to position [675, 0]
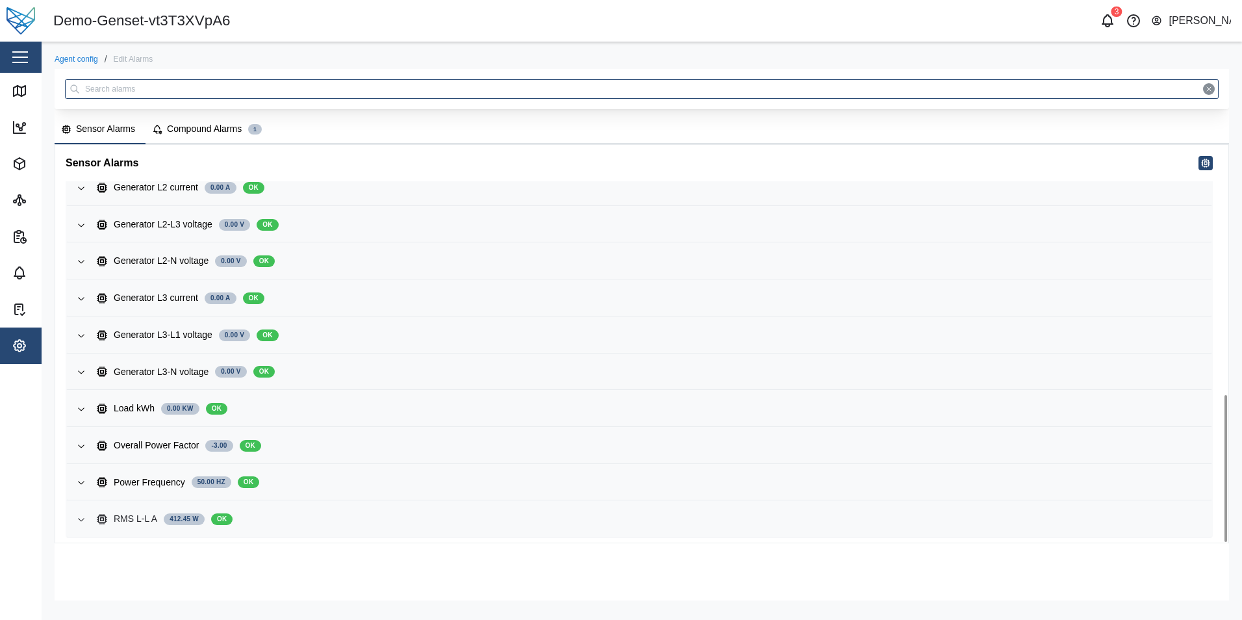
click at [348, 516] on div "RMS L-L A 412.45 W OK" at bounding box center [649, 519] width 1105 height 14
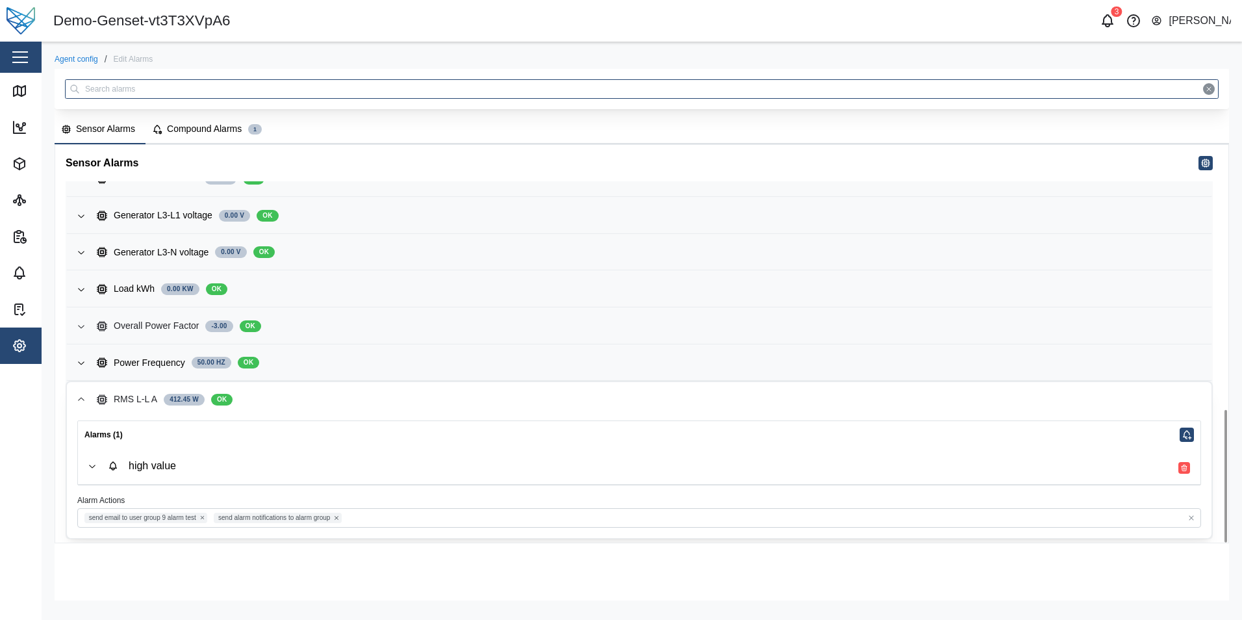
scroll to position [796, 0]
click at [381, 470] on div "high value" at bounding box center [649, 464] width 1083 height 15
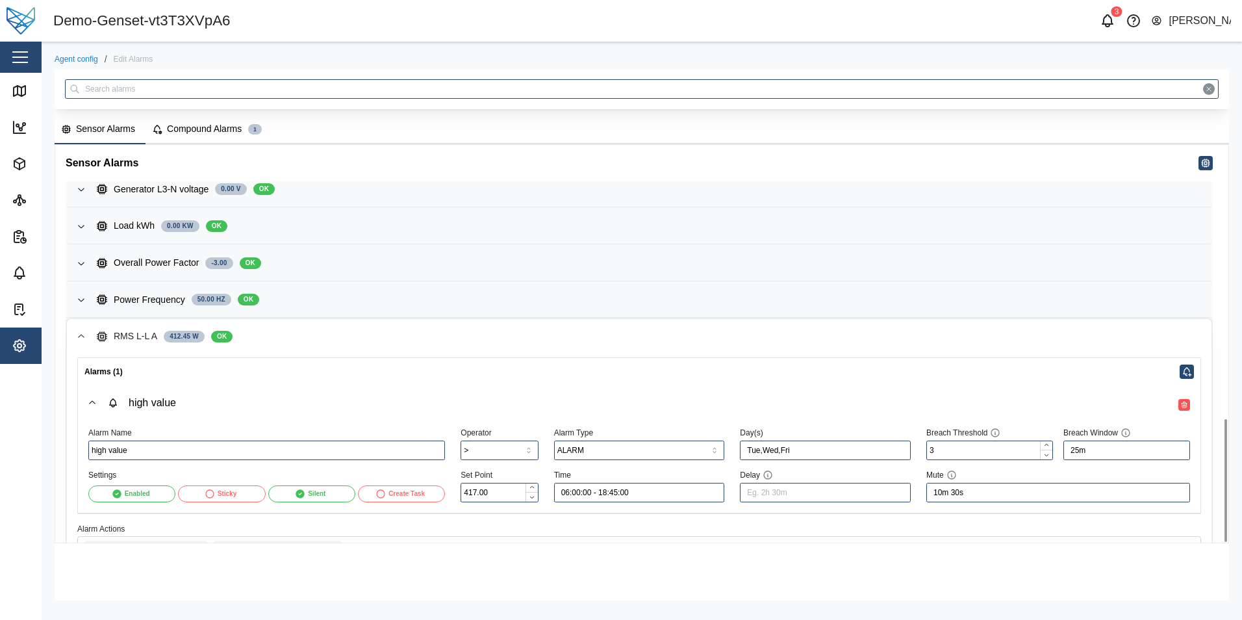
scroll to position [887, 0]
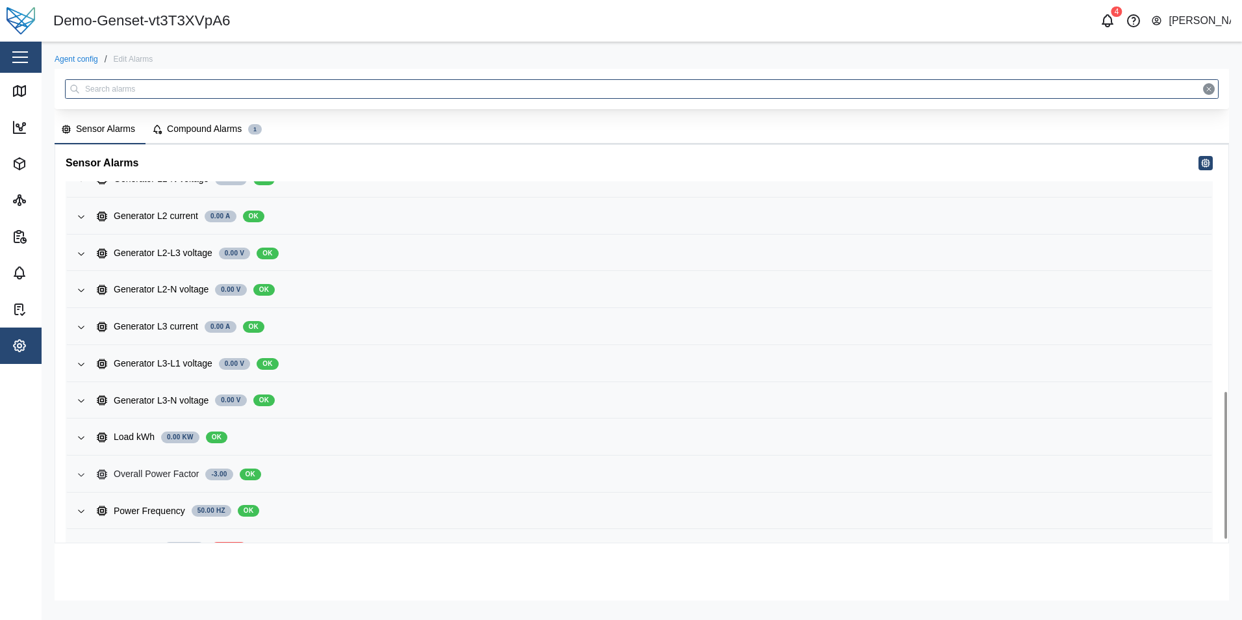
scroll to position [675, 0]
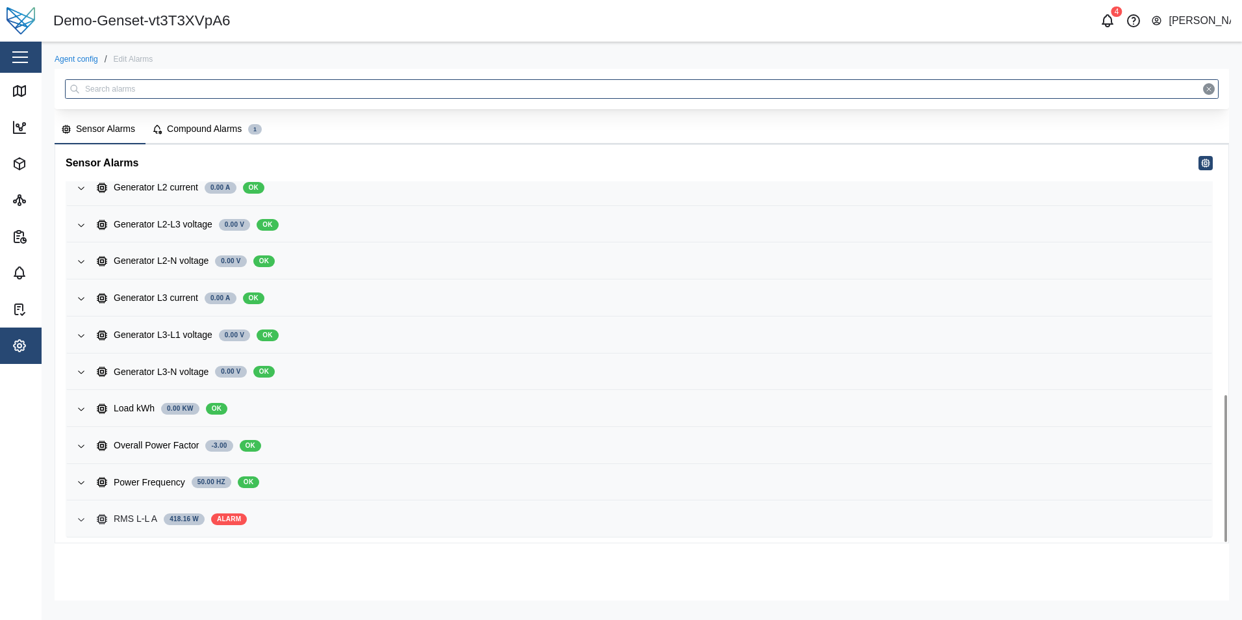
click at [322, 519] on div "RMS L-L A 418.16 W ALARM" at bounding box center [649, 519] width 1105 height 14
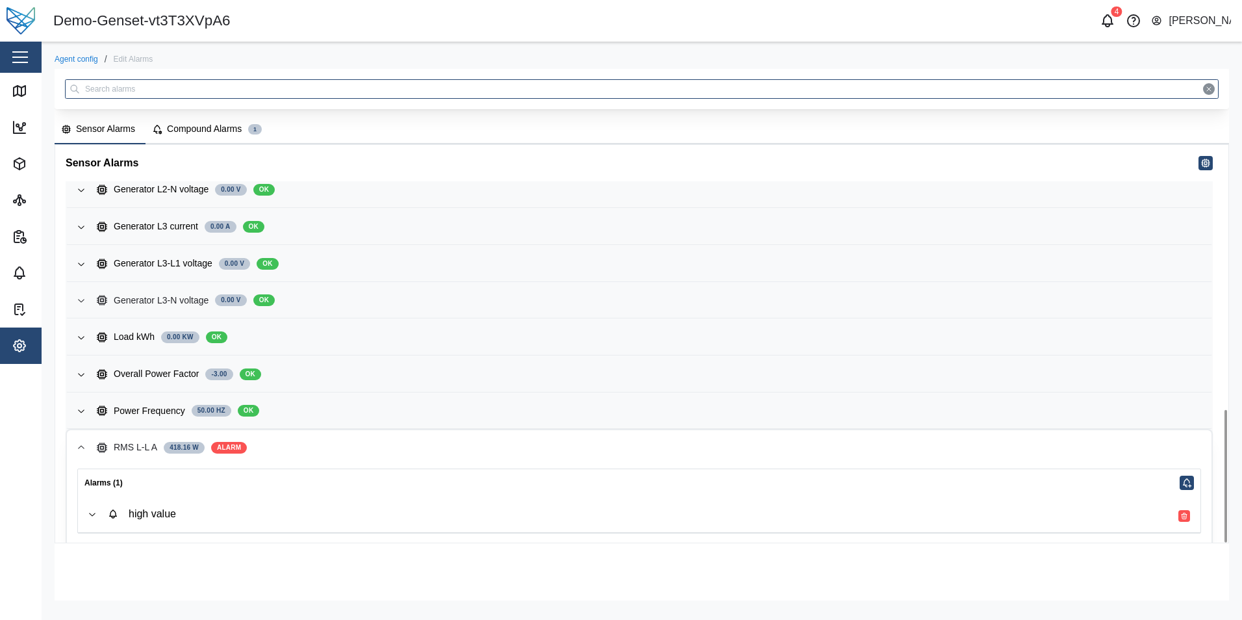
scroll to position [796, 0]
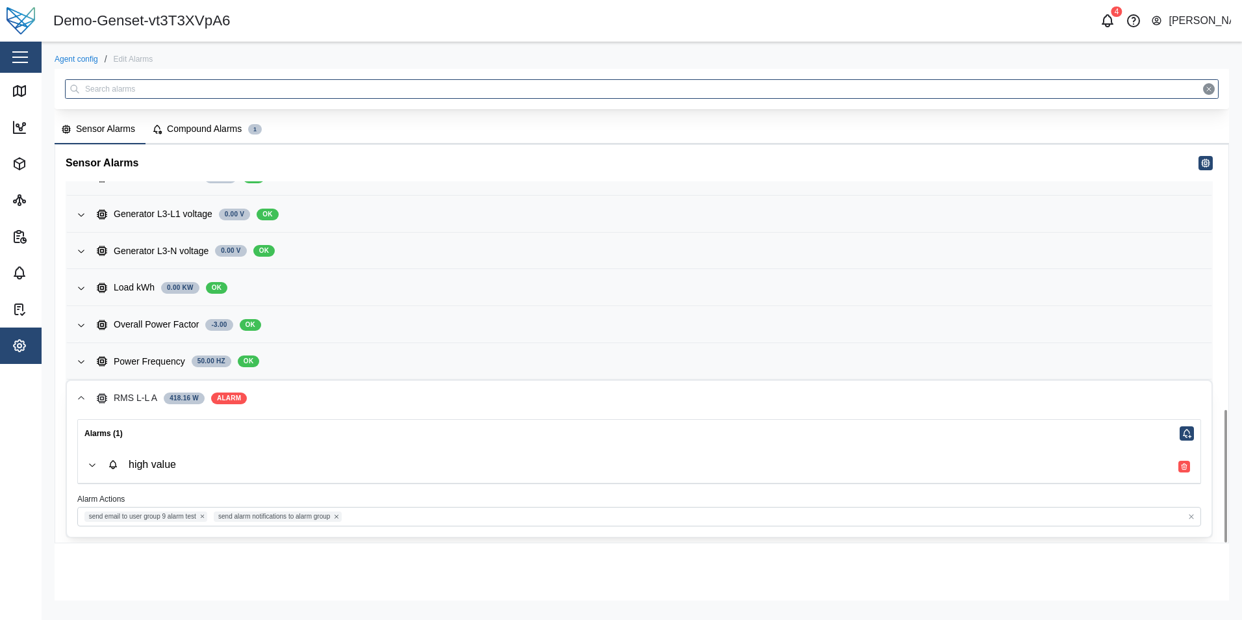
click at [244, 468] on div "high value" at bounding box center [649, 464] width 1083 height 15
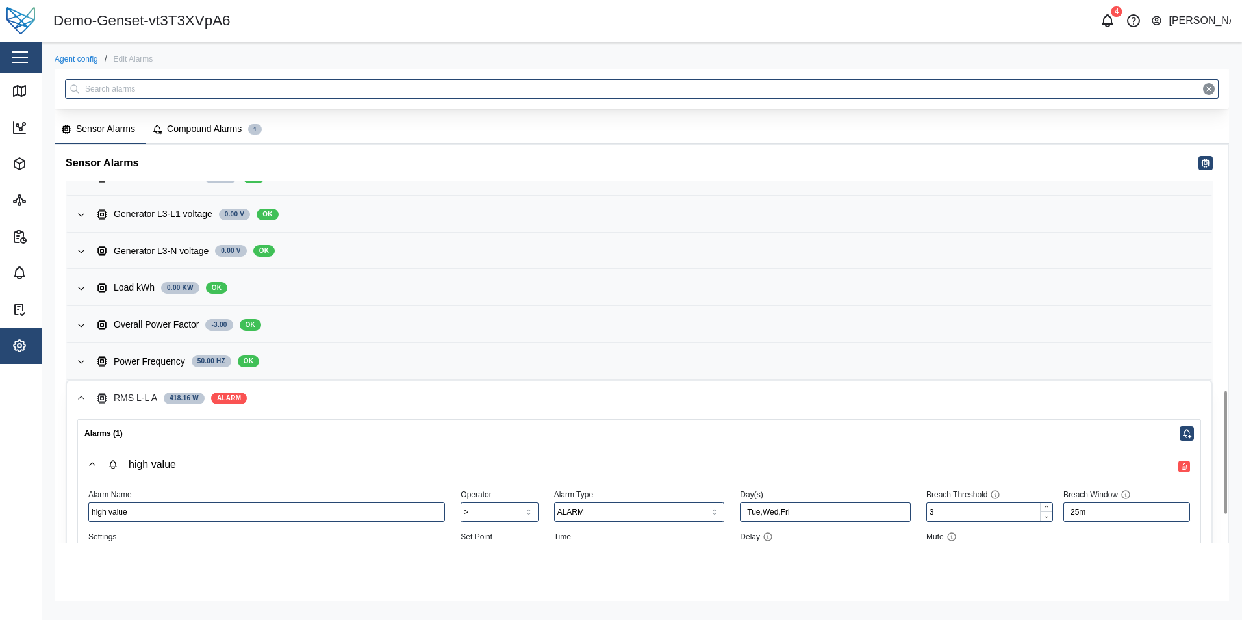
scroll to position [887, 0]
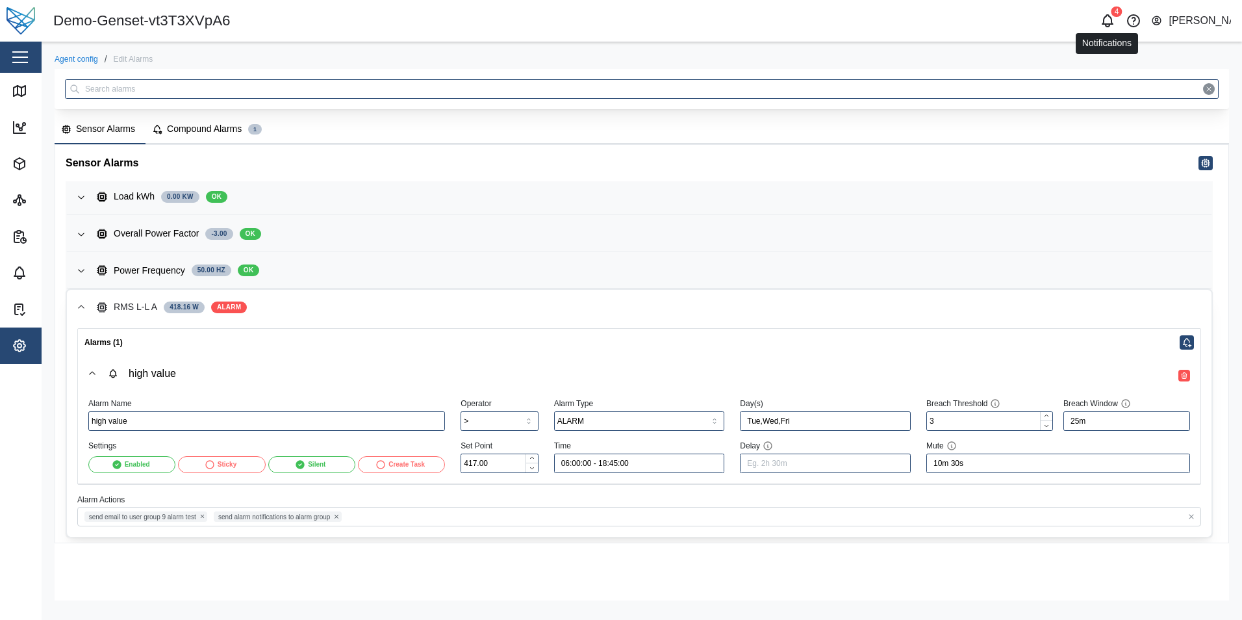
click at [1107, 22] on icon "button" at bounding box center [1108, 21] width 16 height 16
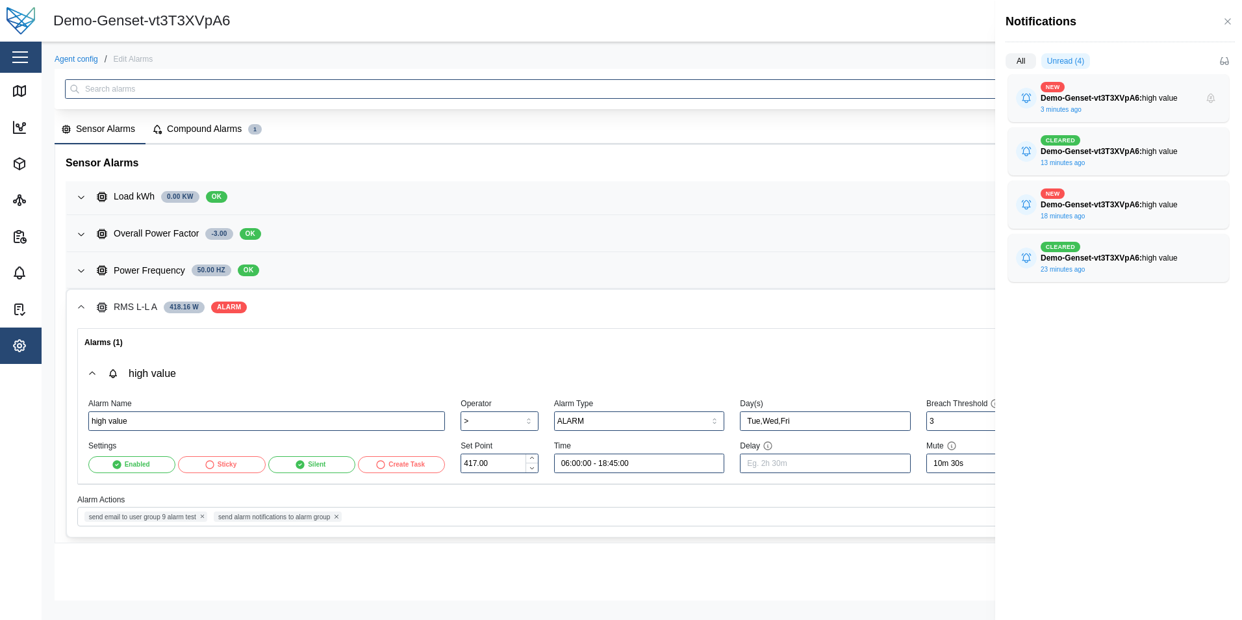
scroll to position [880, 0]
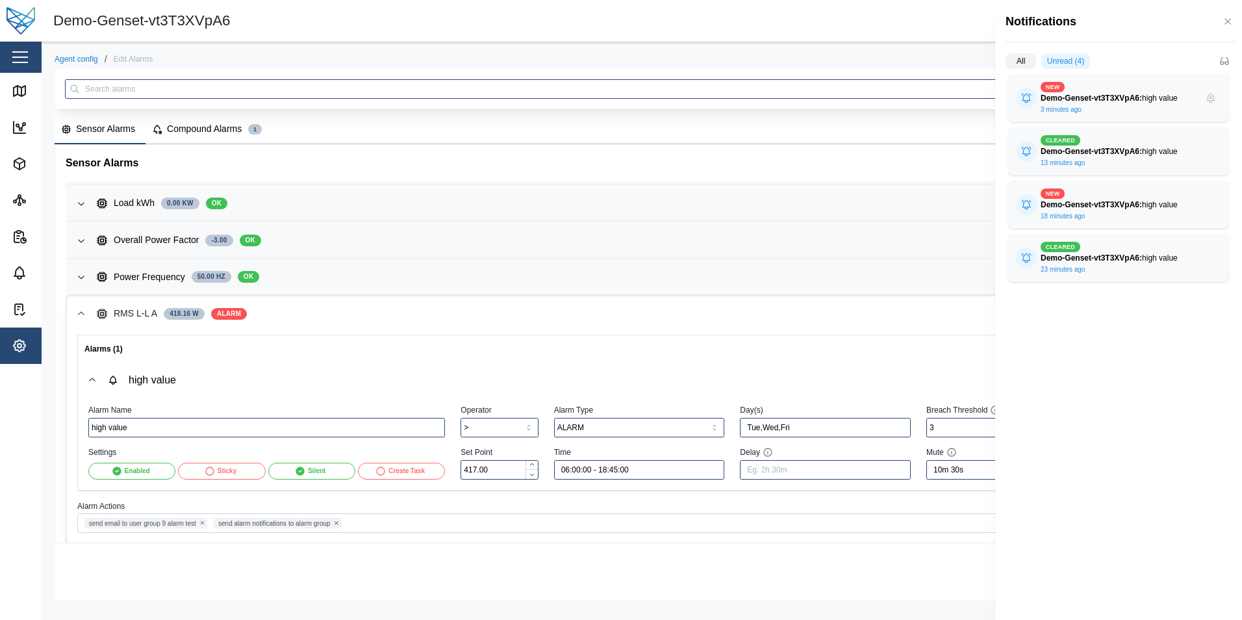
click at [327, 475] on div at bounding box center [621, 310] width 1242 height 620
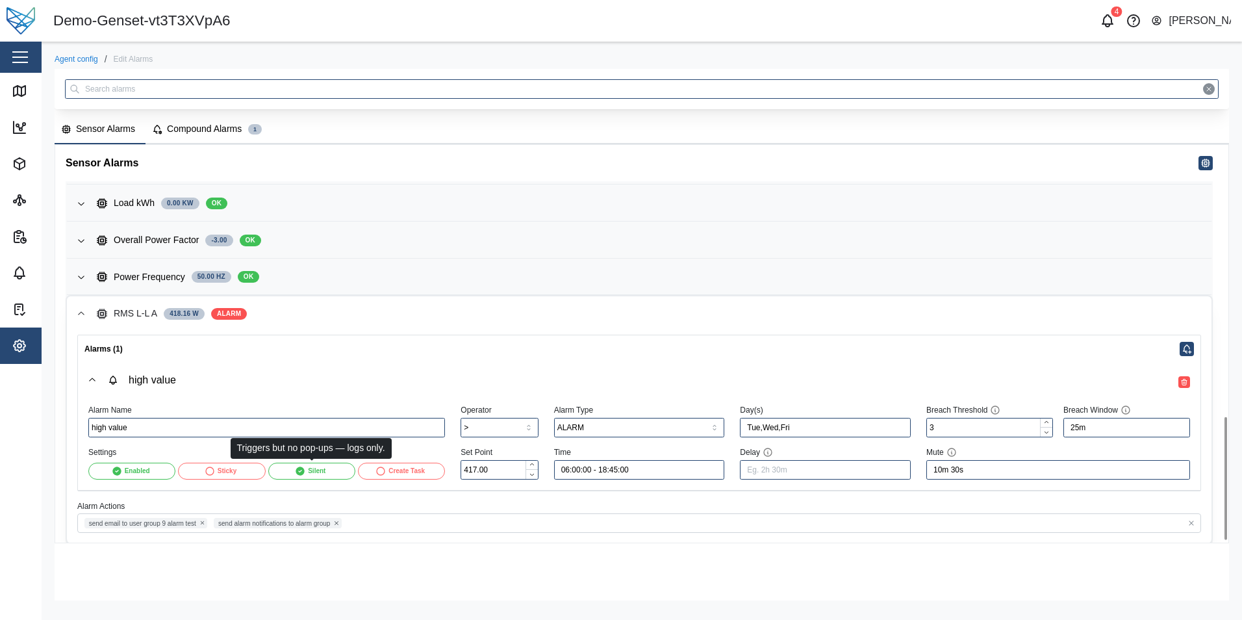
click at [327, 475] on div "Silent" at bounding box center [310, 471] width 81 height 16
click at [334, 471] on div "Silent" at bounding box center [310, 471] width 81 height 16
click at [1111, 23] on icon "button" at bounding box center [1108, 21] width 16 height 16
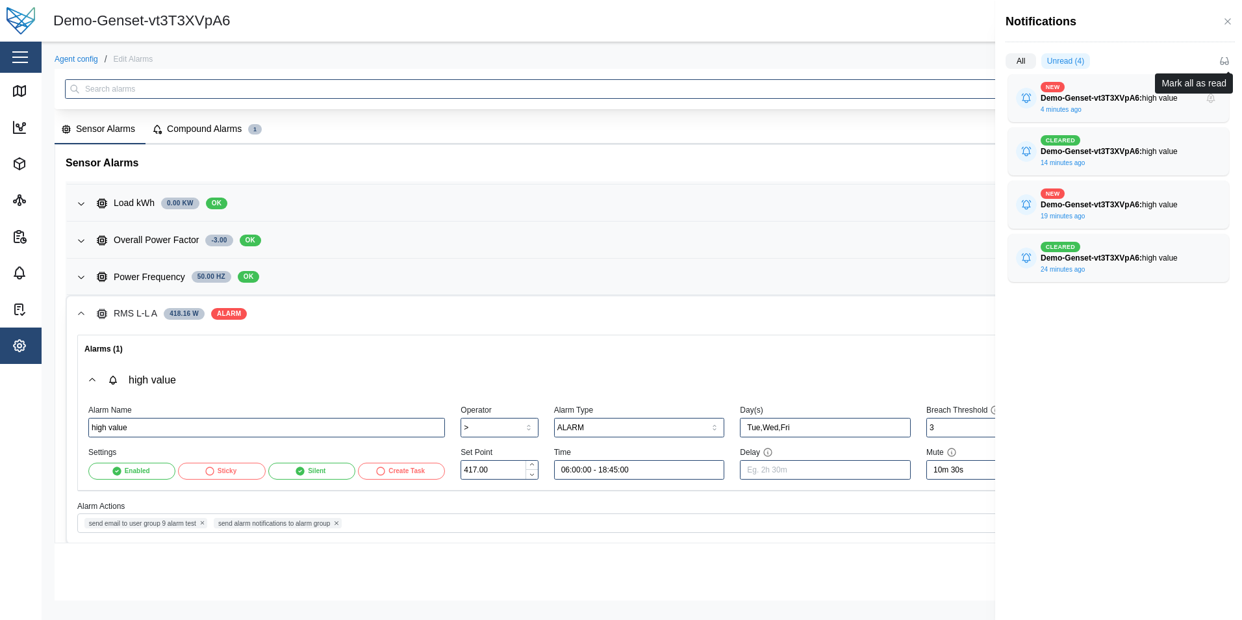
click at [1224, 60] on icon "button" at bounding box center [1225, 61] width 10 height 10
click at [1233, 19] on icon "button" at bounding box center [1228, 21] width 10 height 10
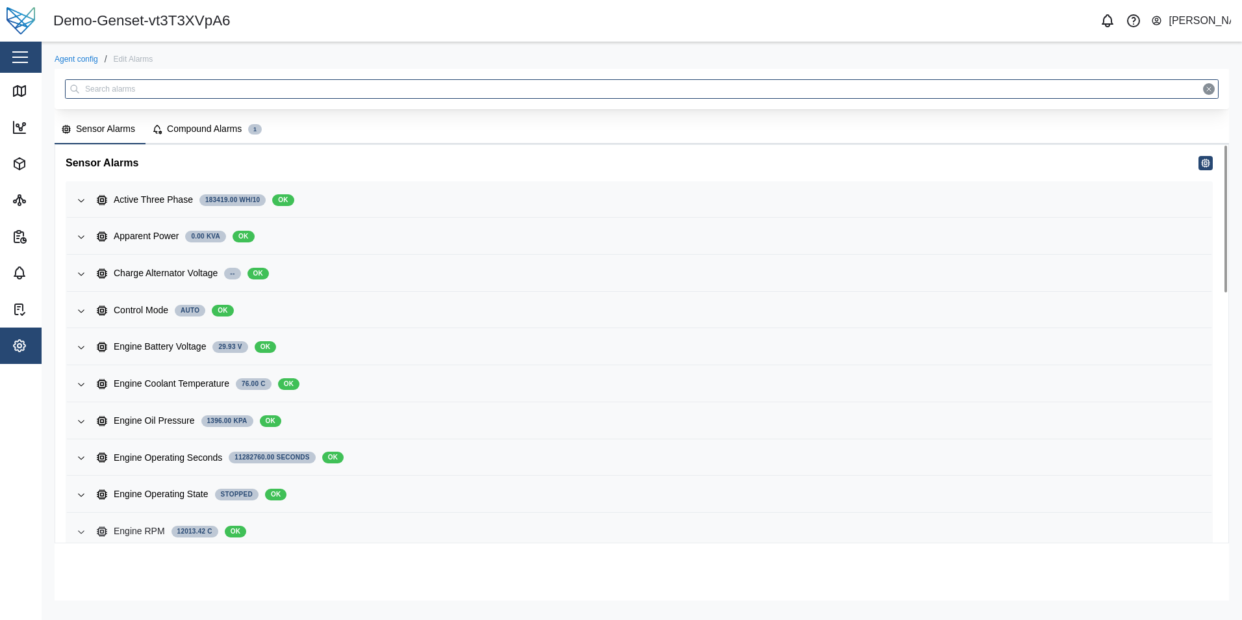
click at [289, 534] on div "Engine RPM 12013.42 C OK" at bounding box center [649, 531] width 1105 height 14
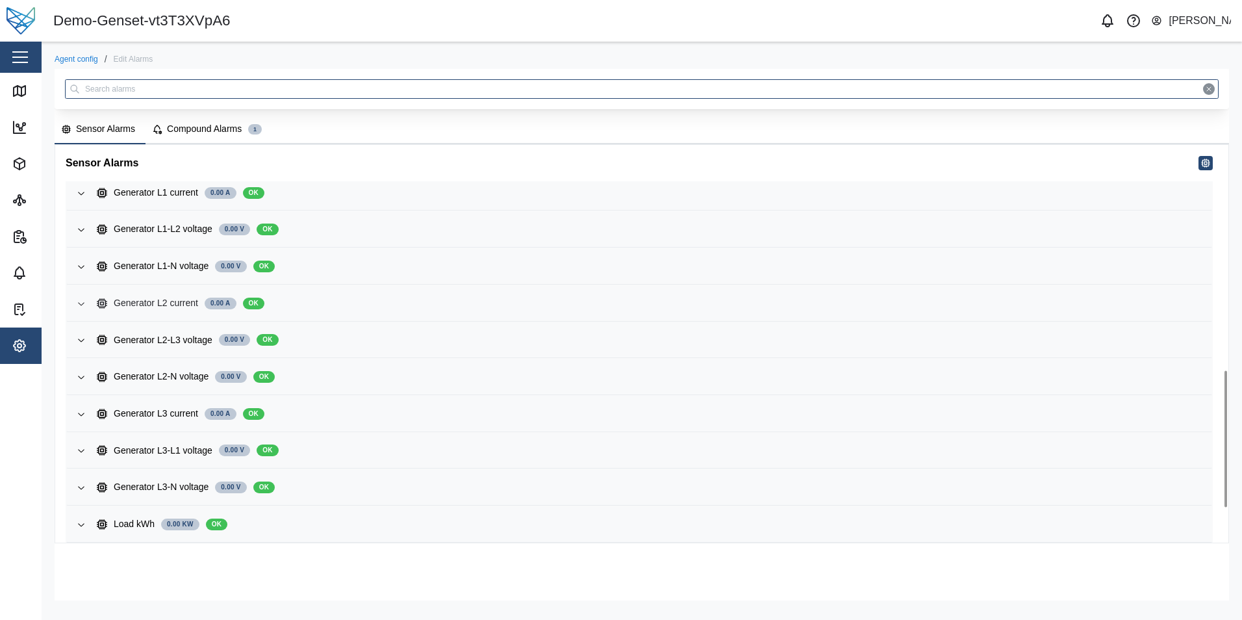
scroll to position [760, 0]
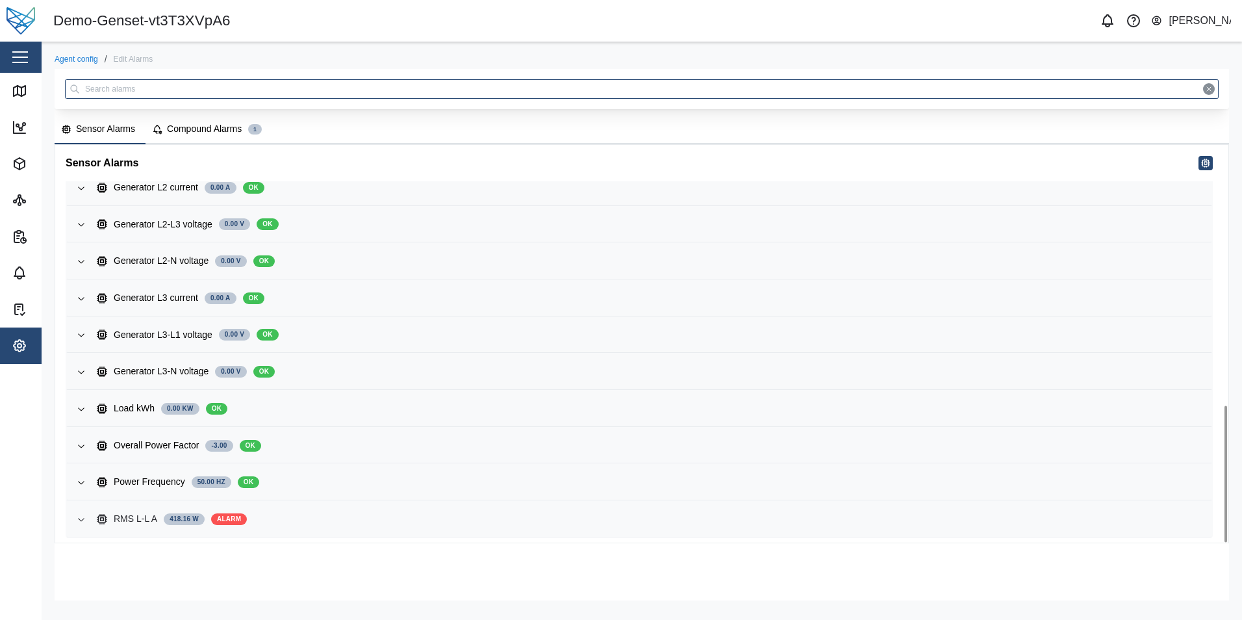
click at [414, 518] on div "RMS L-L A 418.16 W ALARM" at bounding box center [649, 519] width 1105 height 14
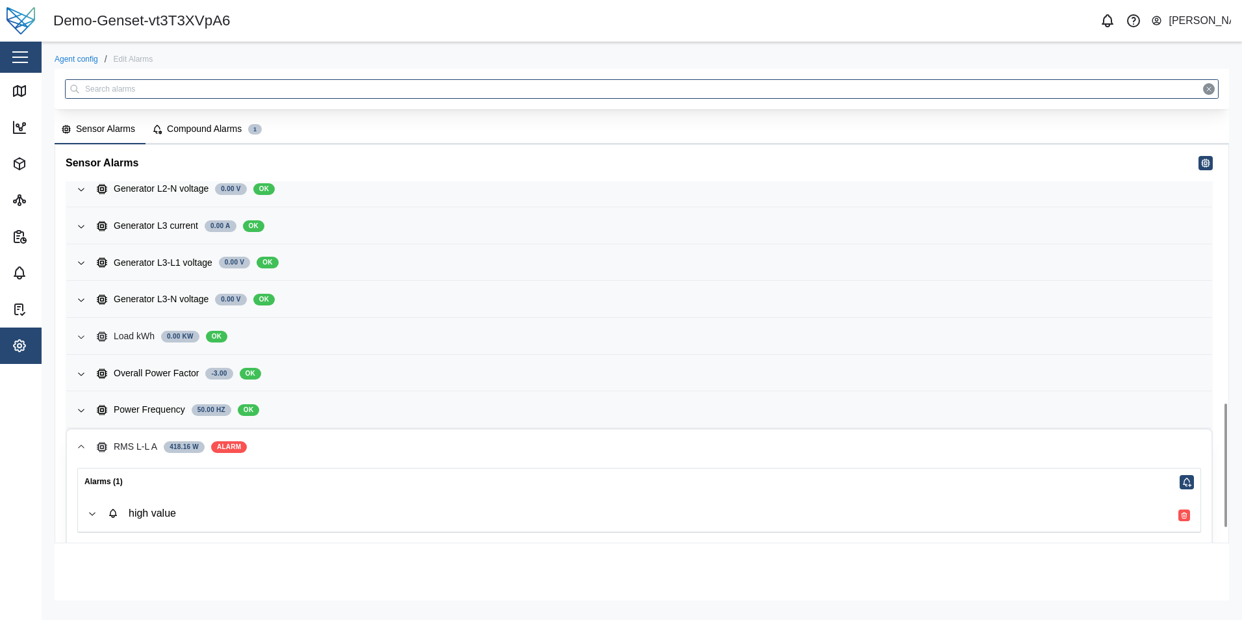
scroll to position [880, 0]
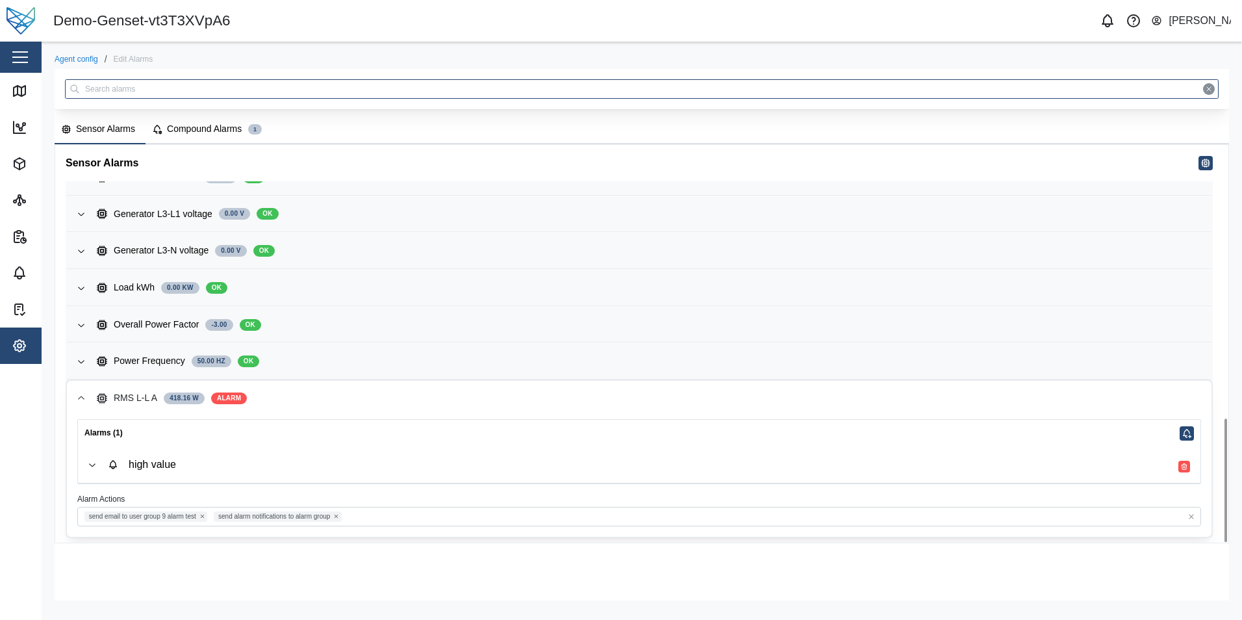
click at [439, 460] on div "high value" at bounding box center [649, 464] width 1083 height 15
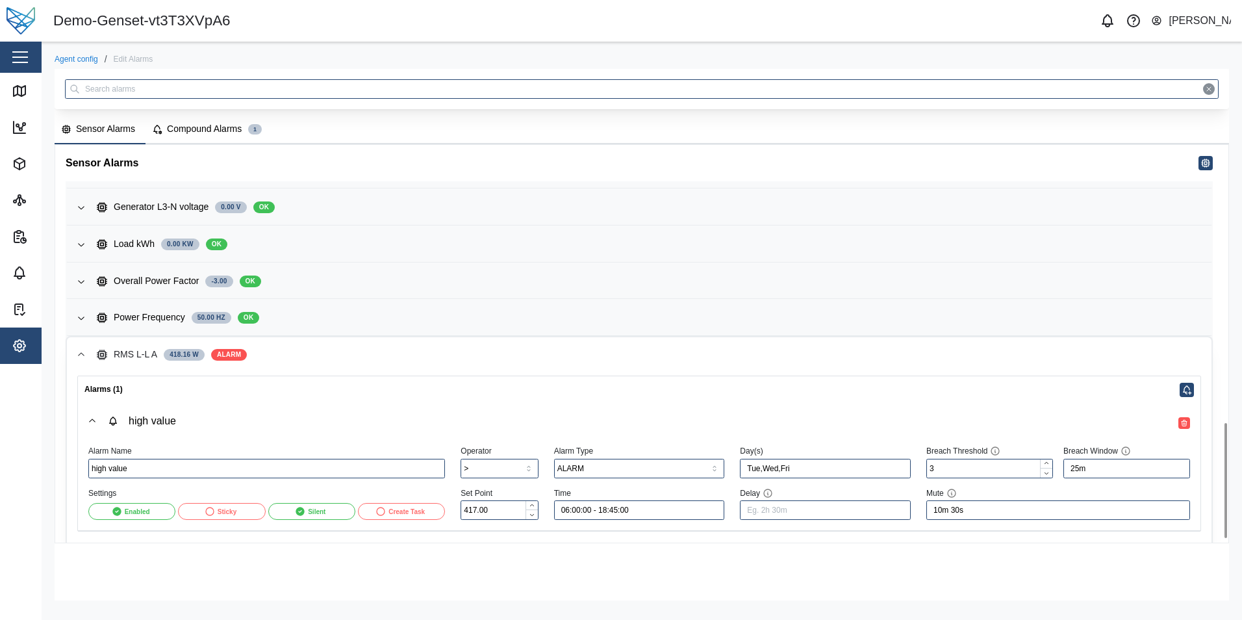
scroll to position [971, 0]
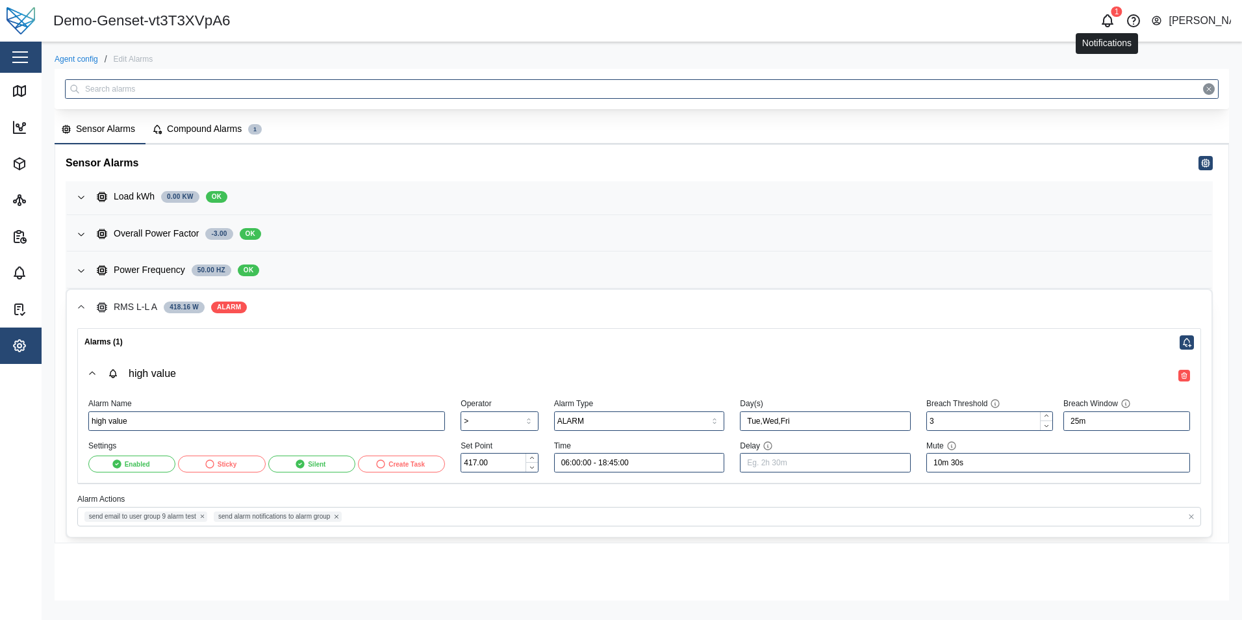
click at [1107, 17] on icon "button" at bounding box center [1108, 19] width 10 height 9
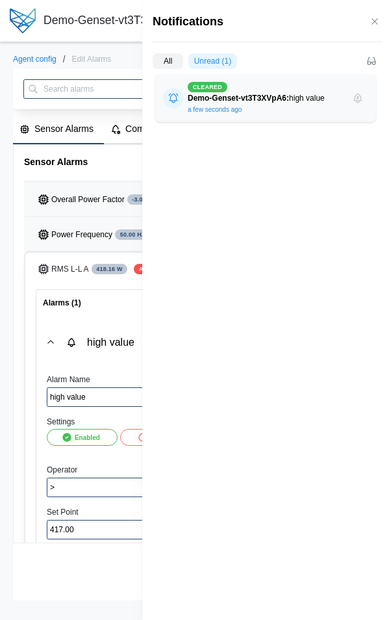
click at [172, 57] on label "All" at bounding box center [168, 61] width 31 height 16
click at [153, 64] on input "All" at bounding box center [153, 64] width 0 height 0
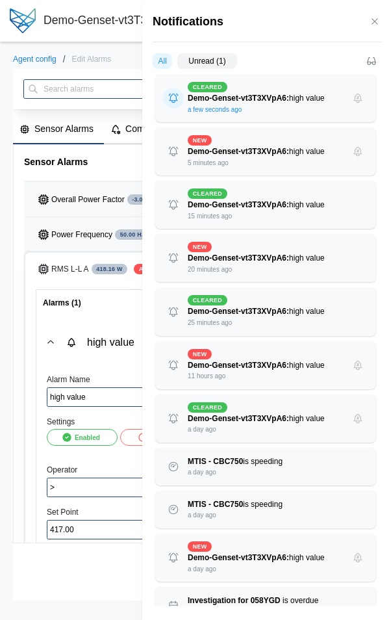
click at [194, 59] on label "Unread (1)" at bounding box center [206, 61] width 59 height 16
click at [177, 64] on input "Unread (1)" at bounding box center [177, 64] width 0 height 0
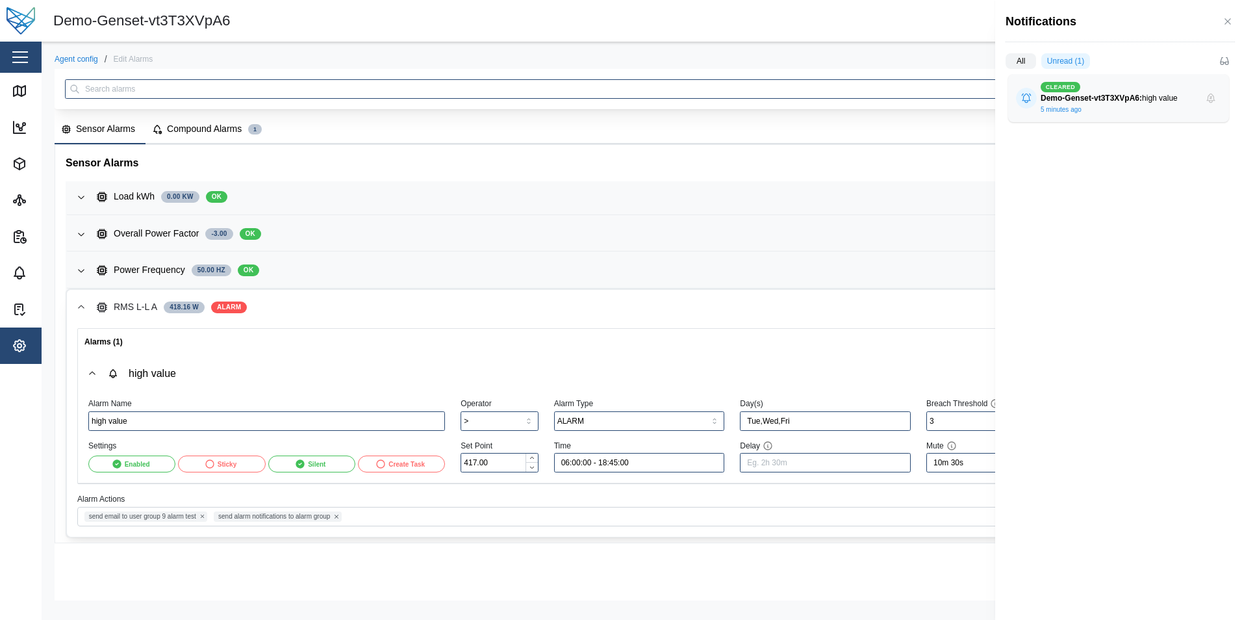
scroll to position [947, 0]
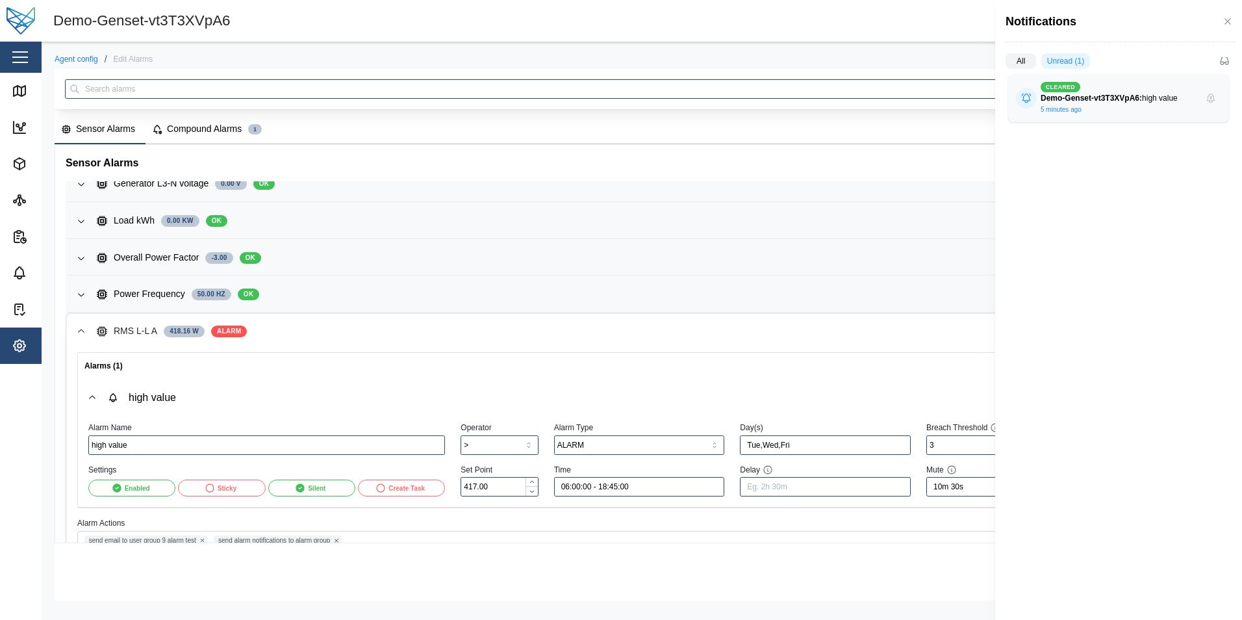
click at [385, 327] on div at bounding box center [621, 310] width 1242 height 620
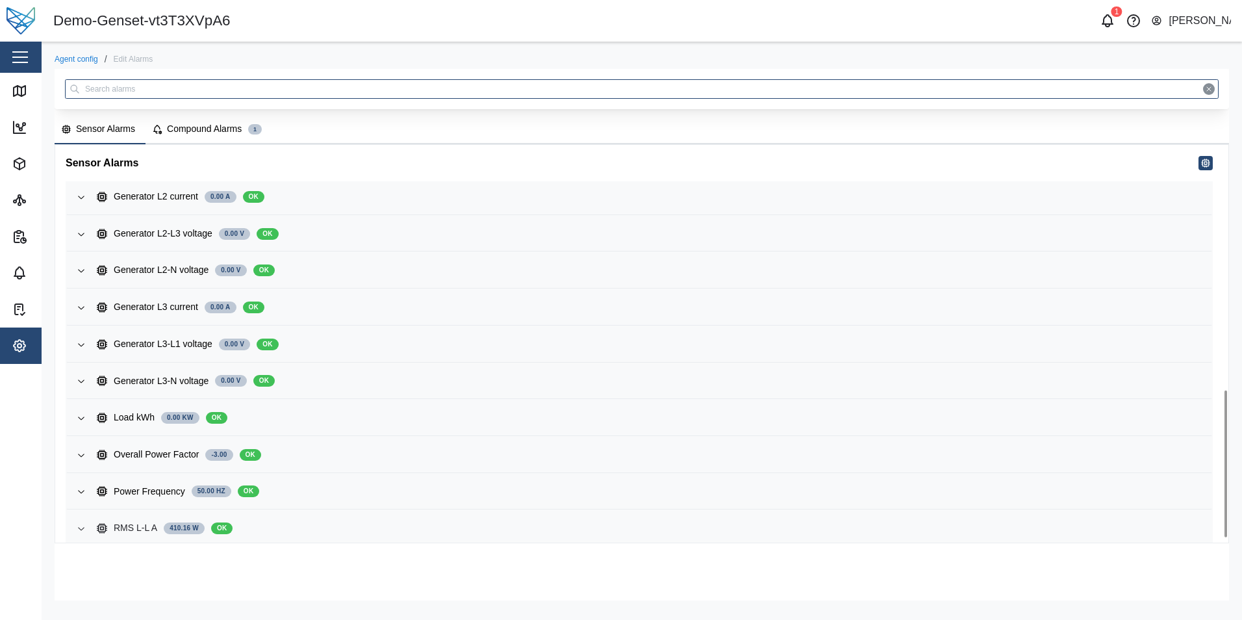
scroll to position [675, 0]
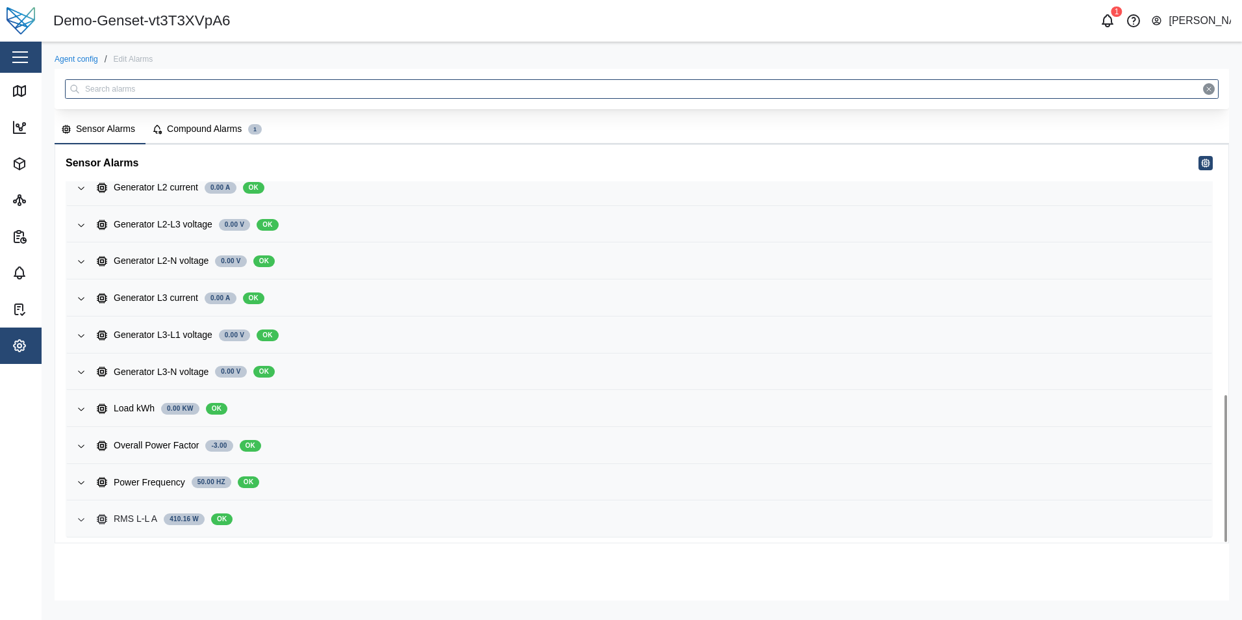
click at [371, 519] on div "RMS L-L A 410.16 W OK" at bounding box center [649, 519] width 1105 height 14
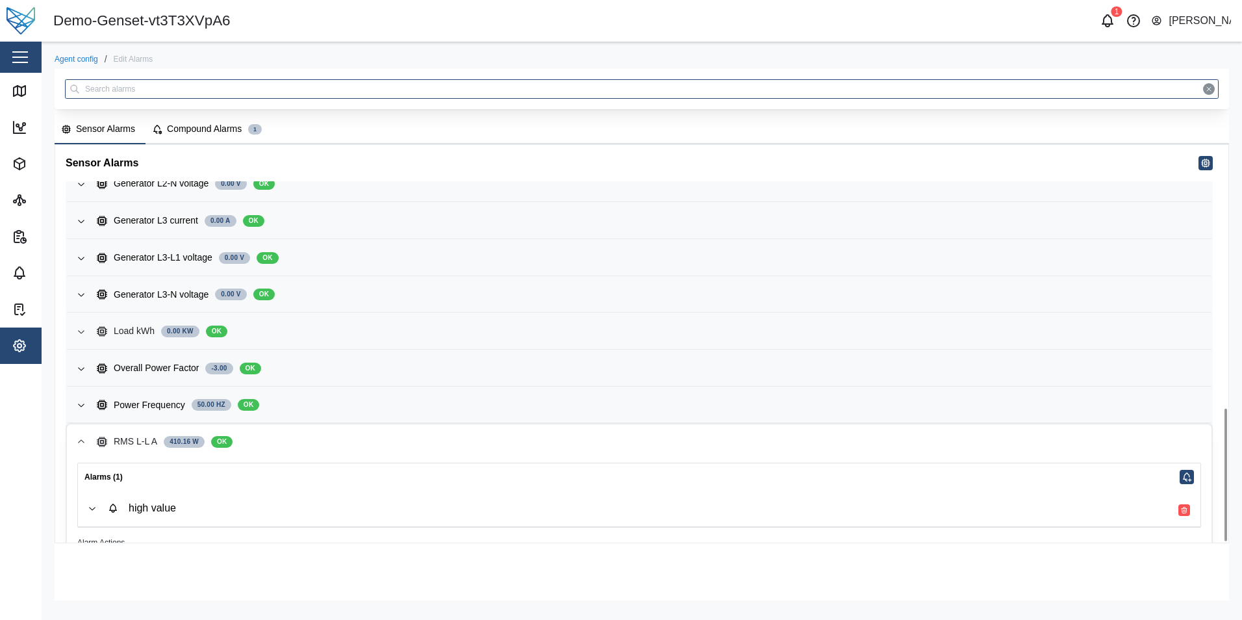
scroll to position [796, 0]
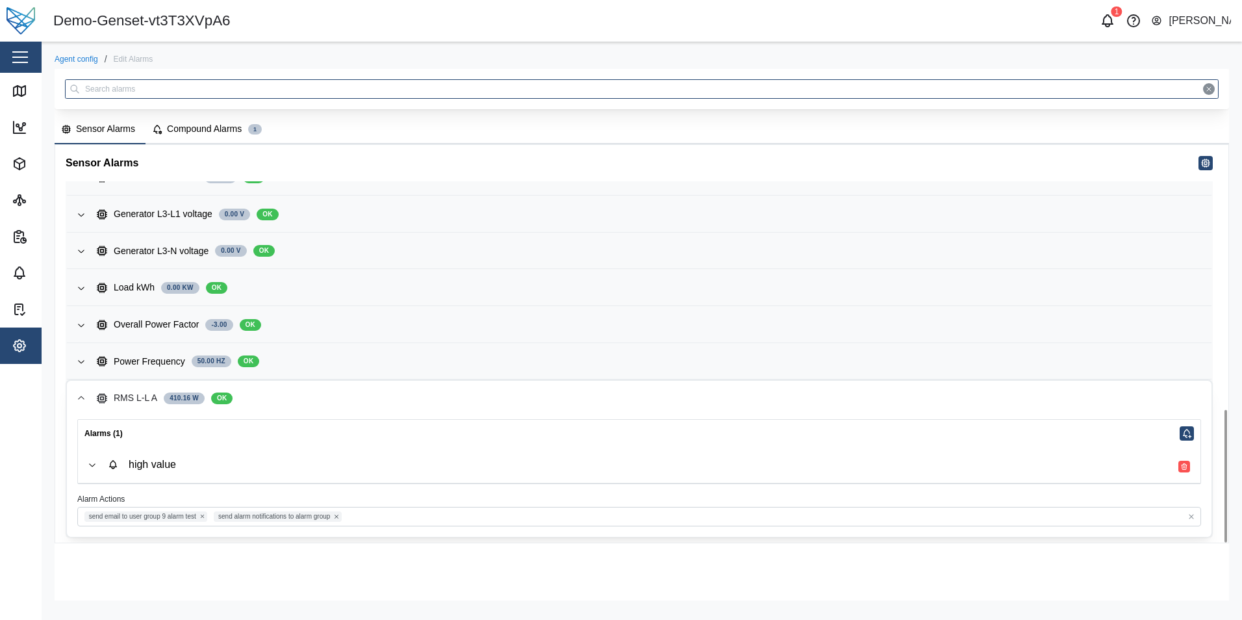
click at [525, 462] on div "high value" at bounding box center [649, 464] width 1083 height 15
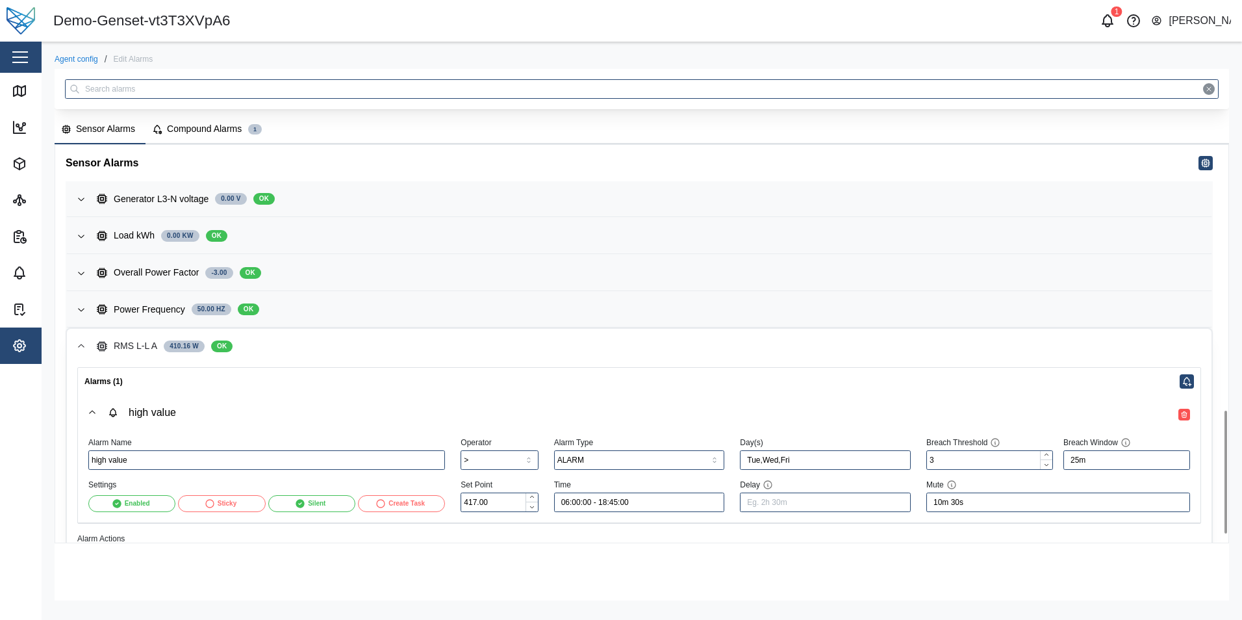
scroll to position [887, 0]
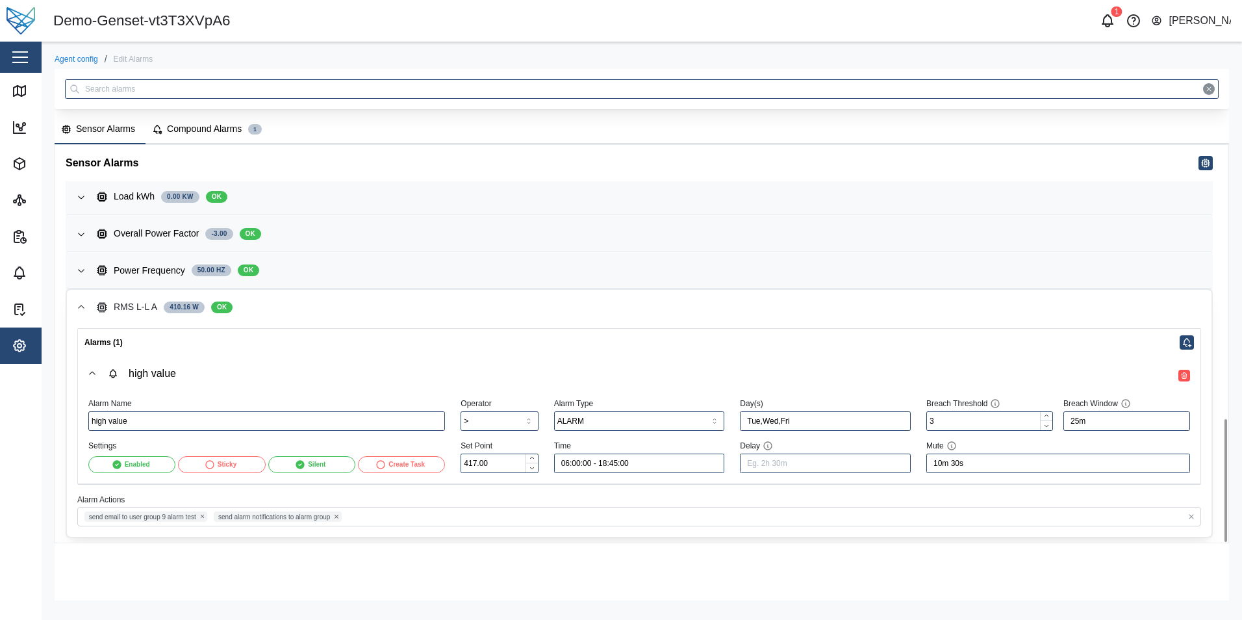
click at [311, 465] on div "Silent" at bounding box center [317, 464] width 18 height 10
click at [1175, 375] on button "button" at bounding box center [1170, 376] width 12 height 12
click at [1217, 593] on icon "button" at bounding box center [1218, 589] width 10 height 10
click at [1103, 25] on icon "button" at bounding box center [1108, 21] width 16 height 16
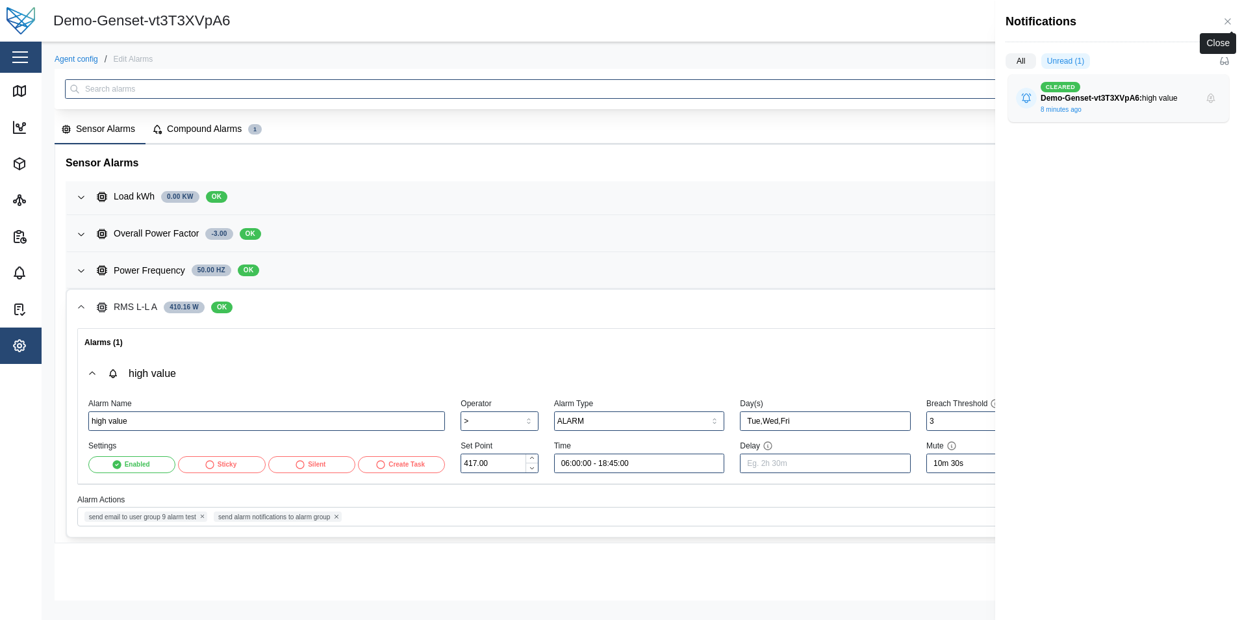
click at [1225, 16] on button "button" at bounding box center [1228, 21] width 14 height 14
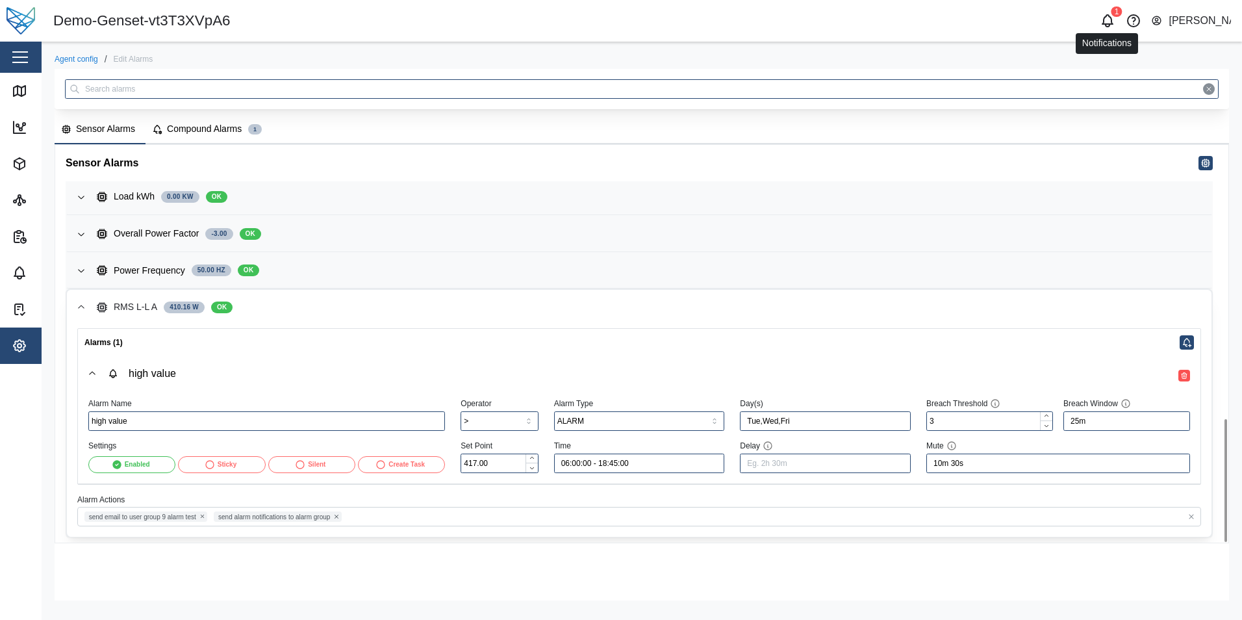
click at [1099, 21] on button "button" at bounding box center [1108, 21] width 18 height 18
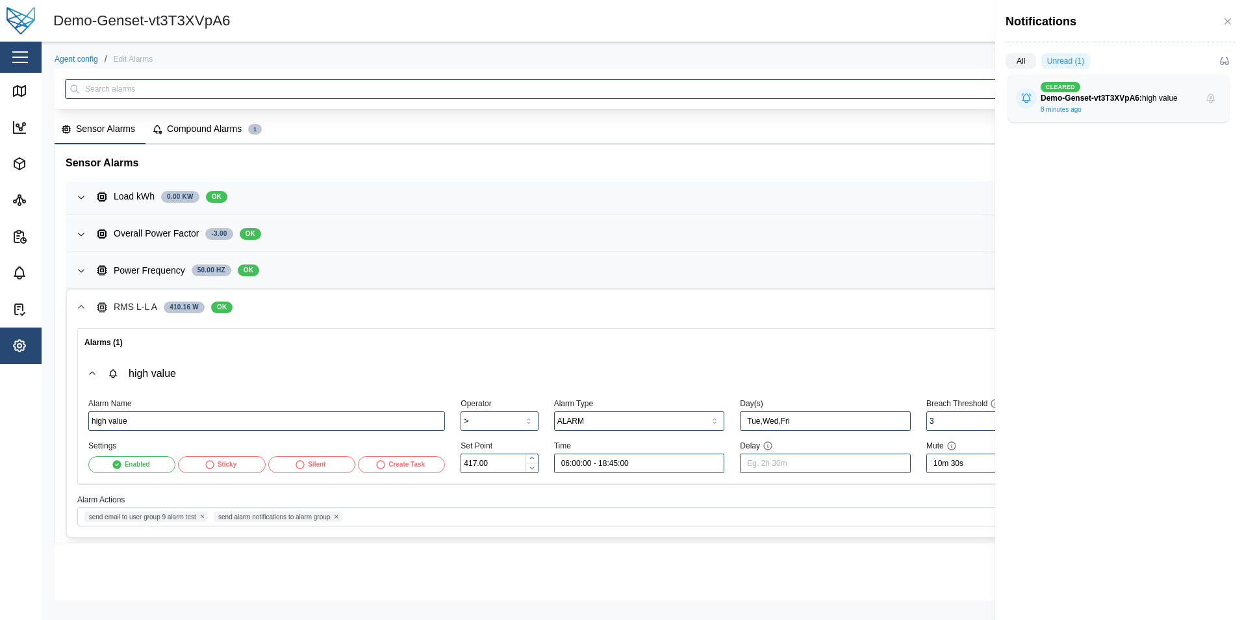
click at [905, 33] on div at bounding box center [621, 310] width 1242 height 620
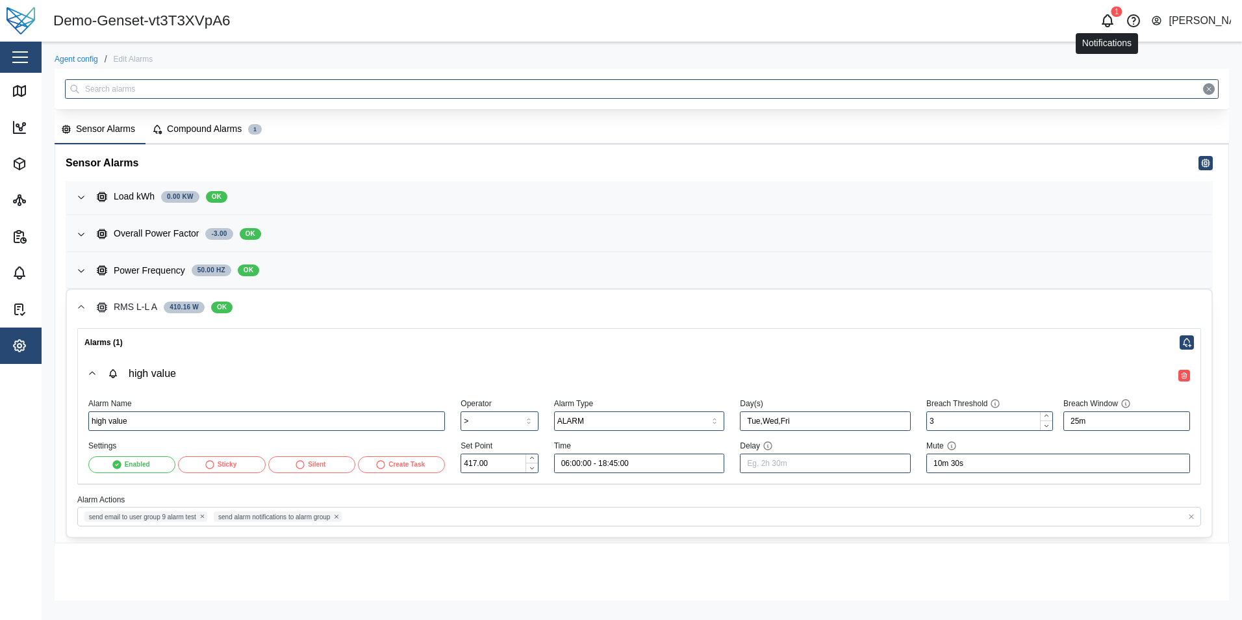
click at [1105, 27] on icon "button" at bounding box center [1108, 21] width 16 height 16
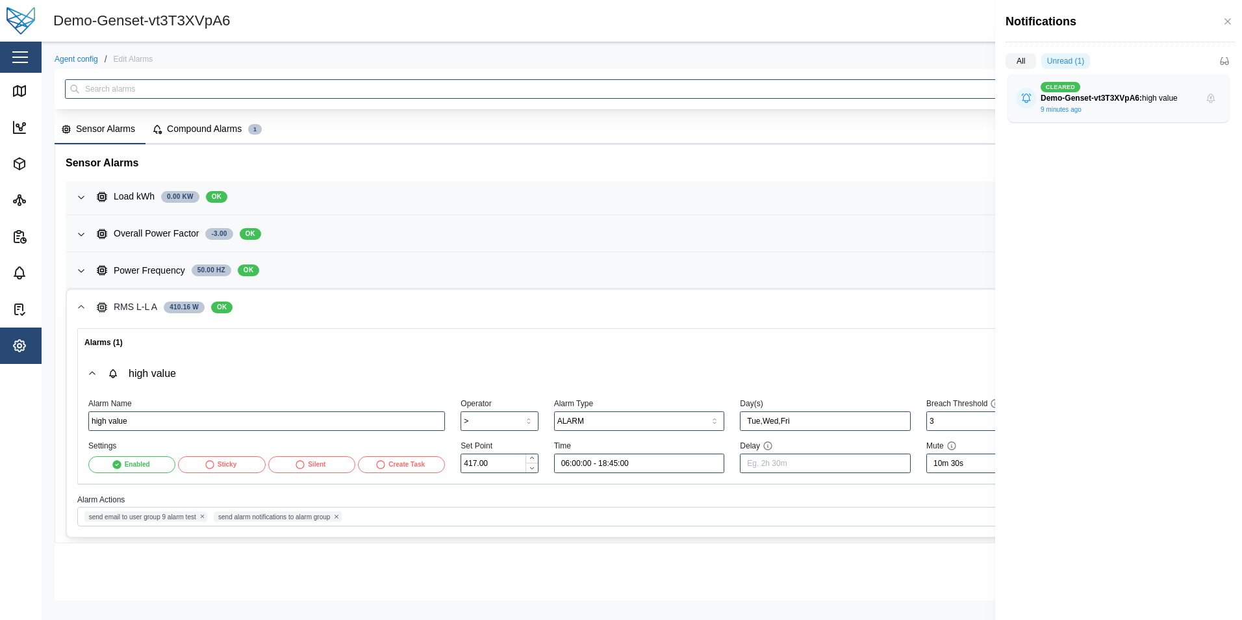
click at [1105, 27] on div "Notifications" at bounding box center [1120, 21] width 229 height 17
